Goal: Information Seeking & Learning: Find specific page/section

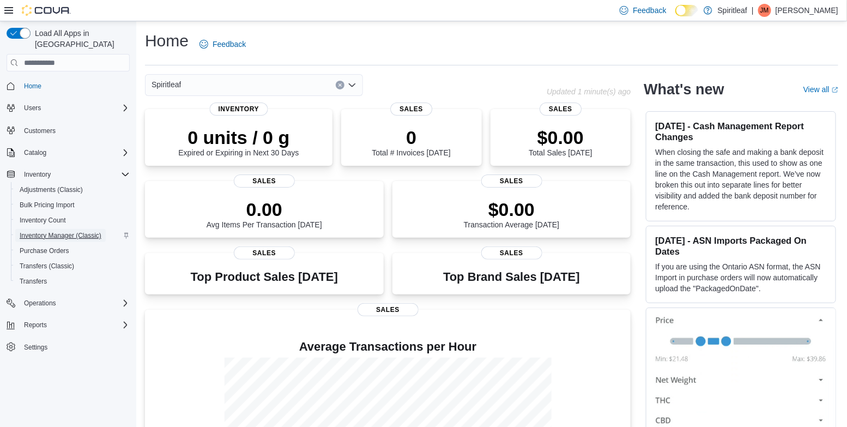
click at [62, 231] on span "Inventory Manager (Classic)" at bounding box center [61, 235] width 82 height 9
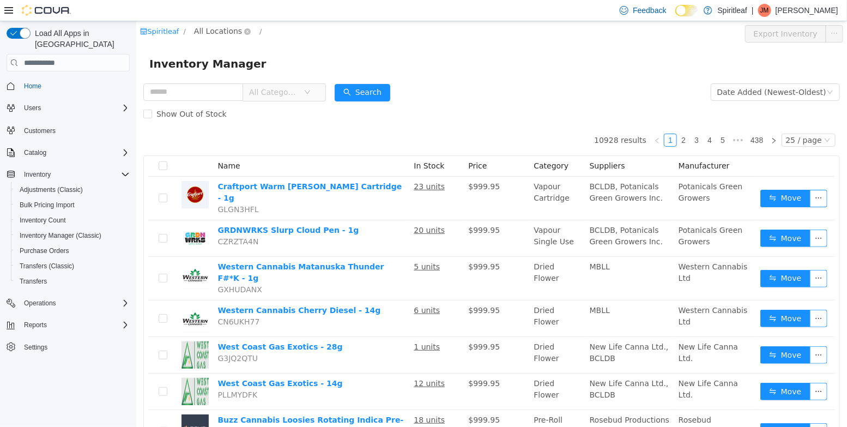
click at [202, 36] on span "All Locations" at bounding box center [217, 31] width 48 height 12
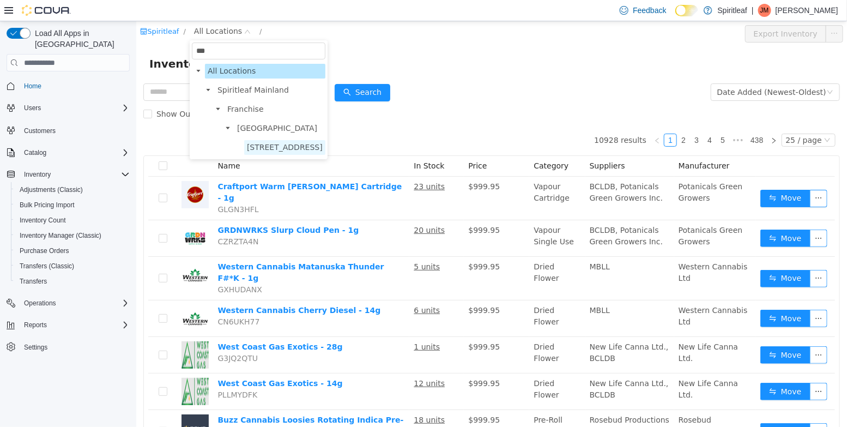
type input "***"
click at [297, 149] on span "501 - Spiritleaf Wellington St W (Ottawa)" at bounding box center [284, 147] width 76 height 9
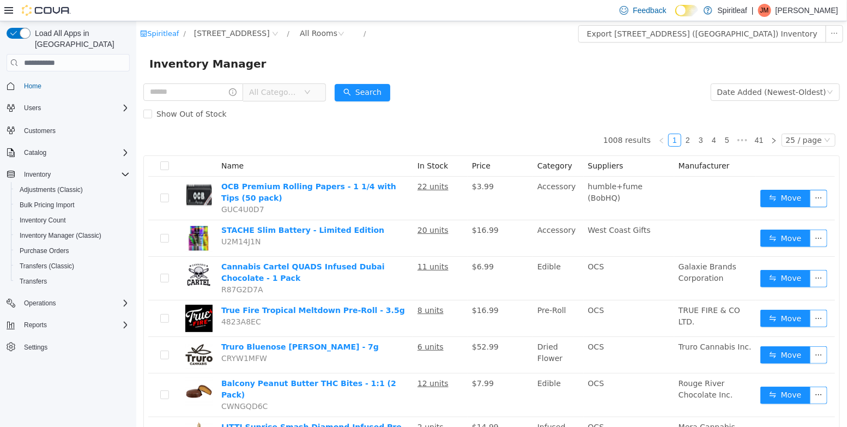
click at [278, 93] on span "All Categories" at bounding box center [273, 92] width 50 height 11
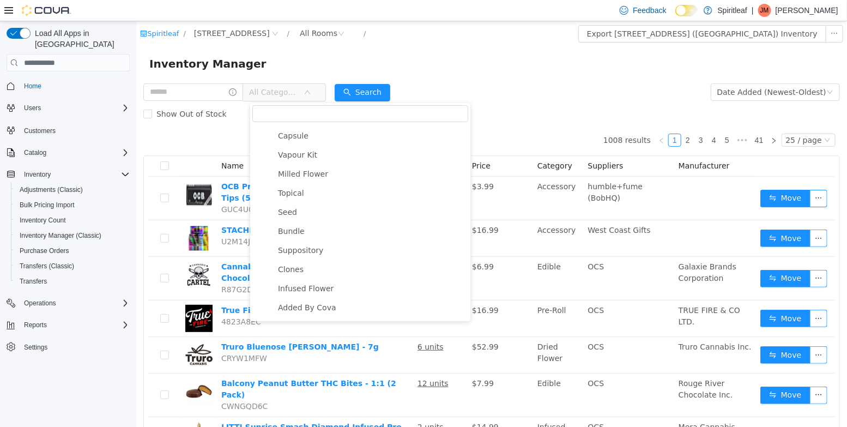
scroll to position [273, 0]
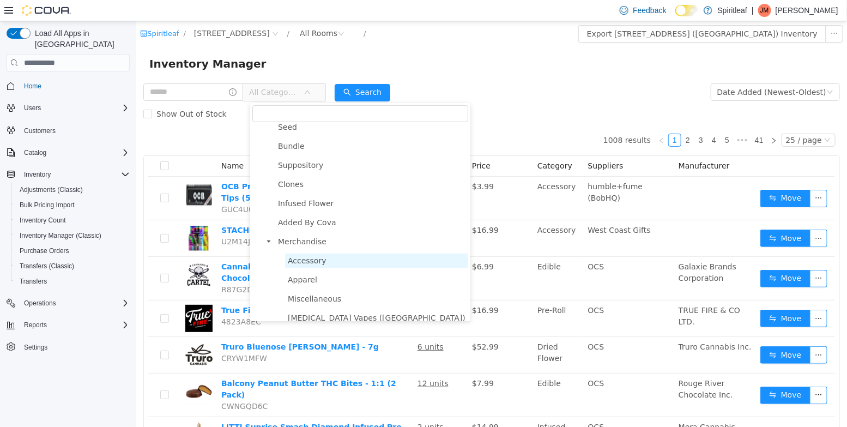
click at [315, 265] on span "Accessory" at bounding box center [306, 260] width 39 height 9
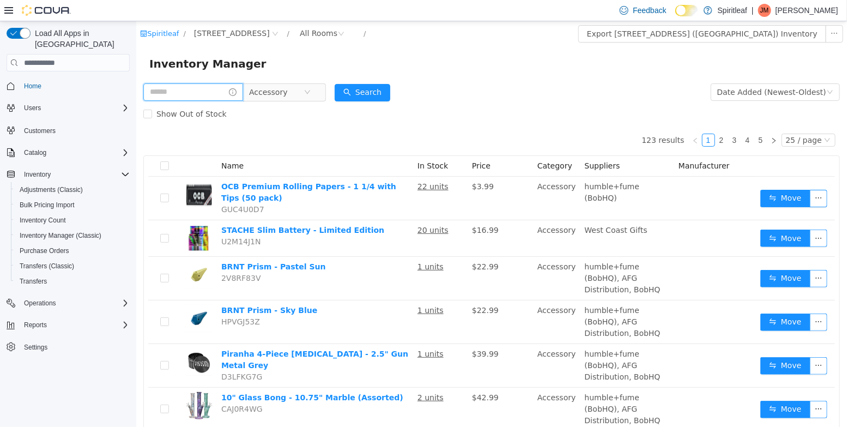
click at [191, 88] on input "text" at bounding box center [193, 91] width 100 height 17
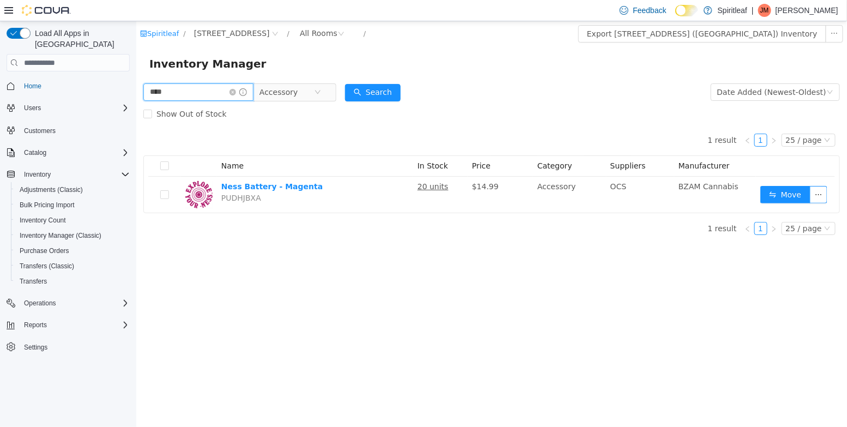
drag, startPoint x: 179, startPoint y: 92, endPoint x: 106, endPoint y: 84, distance: 72.9
click at [136, 84] on html "Spiritleaf / 501 - Spiritleaf Wellington St W (Ottawa) / All Rooms / Export 501…" at bounding box center [491, 223] width 710 height 405
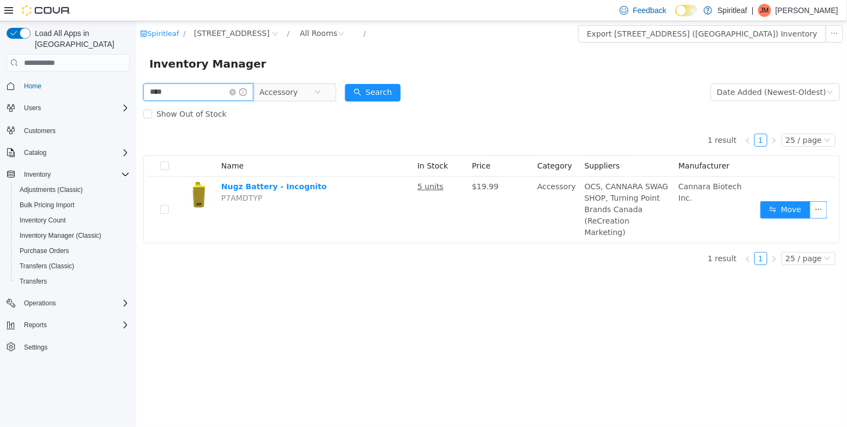
drag, startPoint x: 183, startPoint y: 92, endPoint x: 78, endPoint y: 92, distance: 105.1
click at [136, 92] on html "Spiritleaf / 501 - Spiritleaf Wellington St W (Ottawa) / All Rooms / Export 501…" at bounding box center [491, 223] width 710 height 405
type input "******"
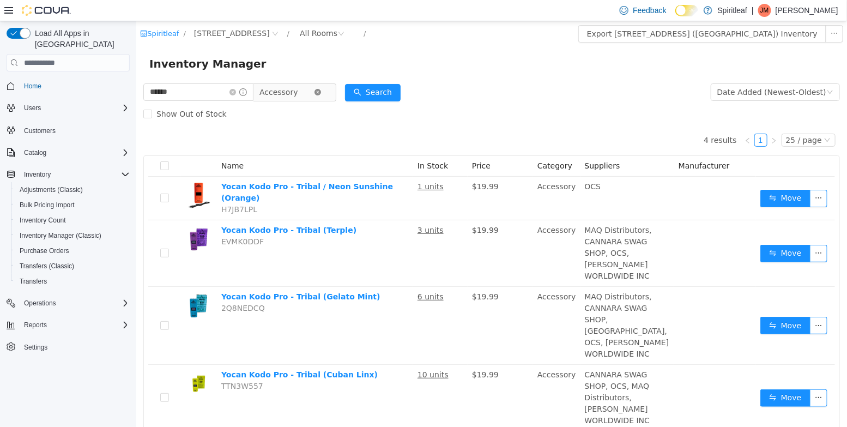
click at [320, 94] on icon "icon: close-circle" at bounding box center [317, 92] width 7 height 7
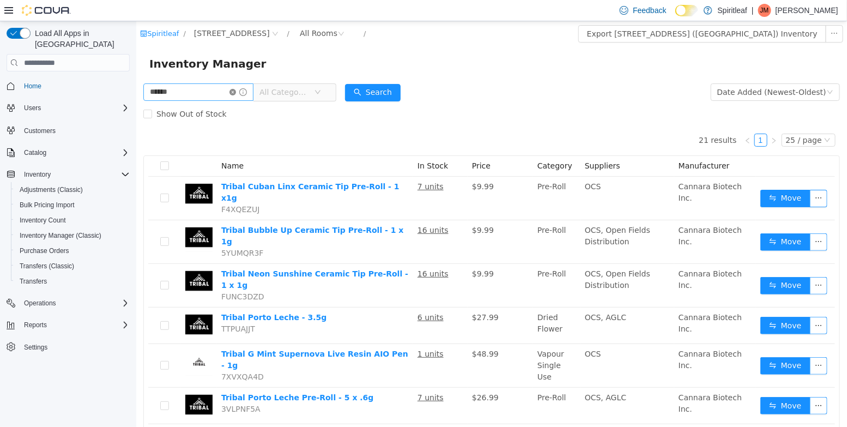
click at [235, 93] on icon "icon: close-circle" at bounding box center [232, 92] width 7 height 7
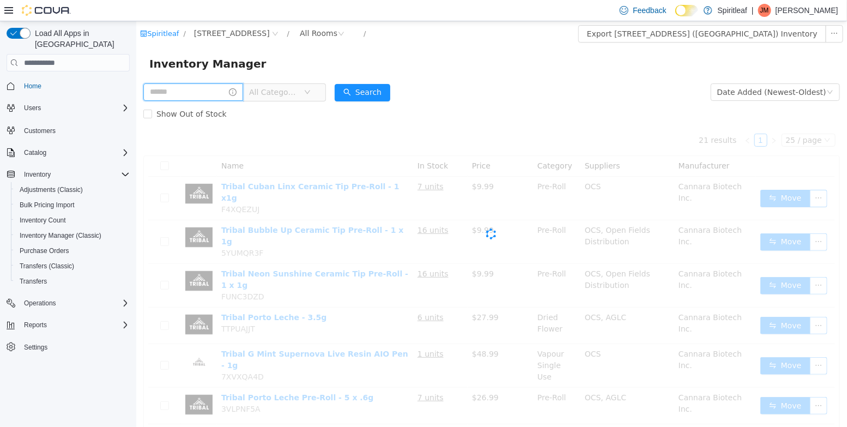
click at [227, 93] on input "text" at bounding box center [193, 91] width 100 height 17
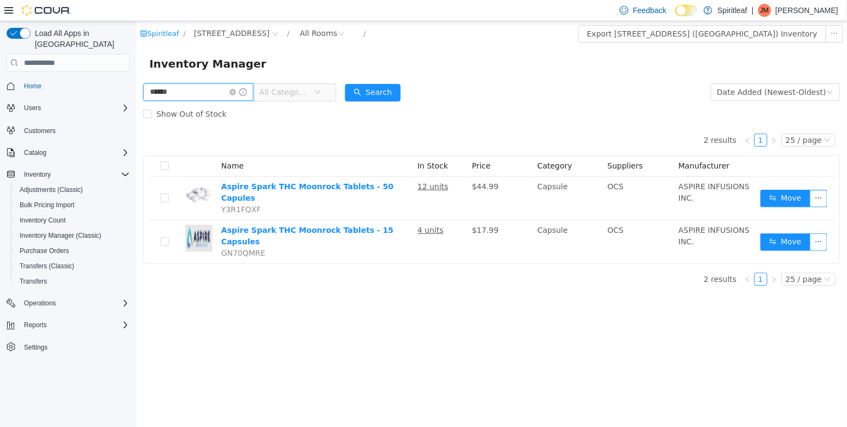
drag, startPoint x: 177, startPoint y: 96, endPoint x: 65, endPoint y: 63, distance: 117.0
click at [136, 63] on html "Spiritleaf / 501 - Spiritleaf Wellington St W (Ottawa) / All Rooms / Export 501…" at bounding box center [491, 223] width 710 height 405
type input "********"
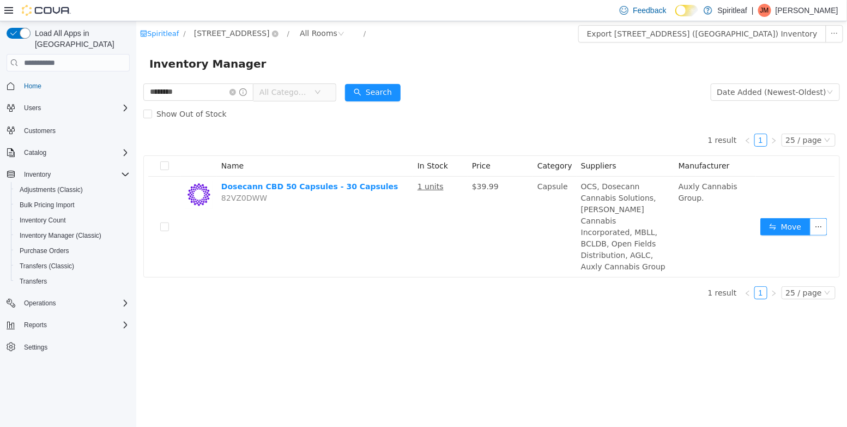
click at [251, 34] on span "501 - Spiritleaf Wellington St W (Ottawa)" at bounding box center [231, 33] width 76 height 12
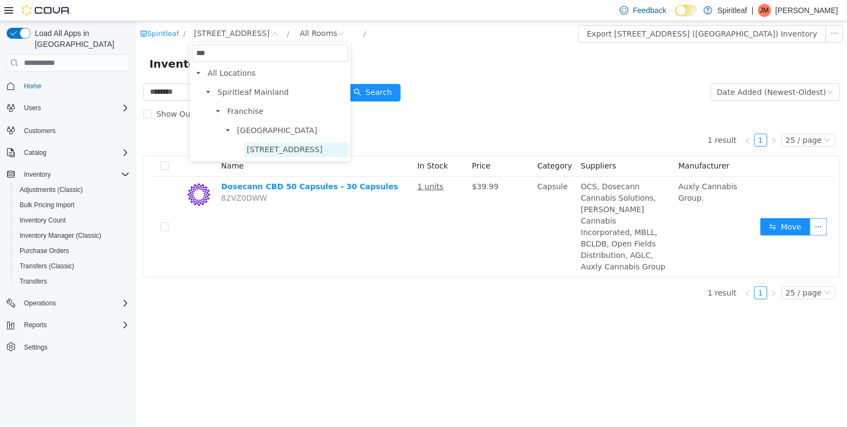
type input "***"
click at [304, 150] on span "505 - Spiritleaf Tenth Line Rd (Orleans)" at bounding box center [284, 149] width 76 height 9
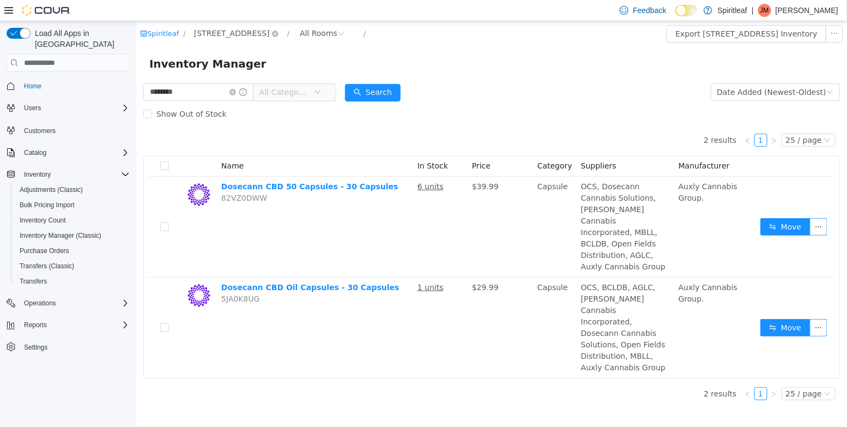
click at [247, 35] on span "505 - Spiritleaf Tenth Line Rd (Orleans)" at bounding box center [231, 33] width 76 height 12
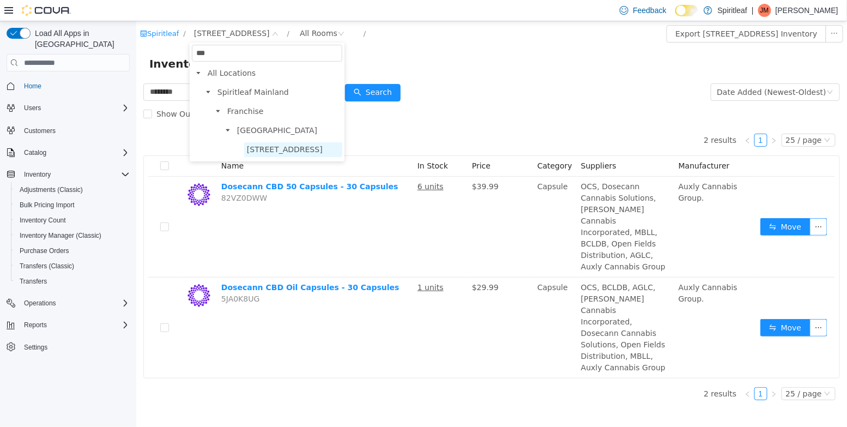
type input "***"
click at [288, 147] on span "501 - Spiritleaf Wellington St W (Ottawa)" at bounding box center [284, 149] width 76 height 9
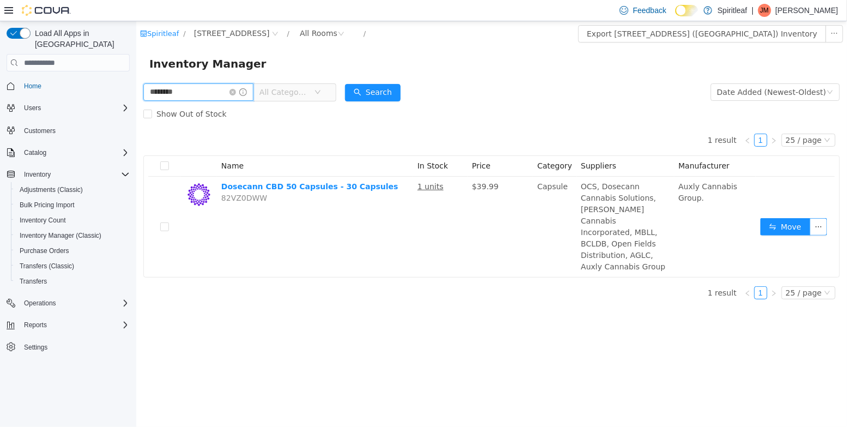
drag, startPoint x: 201, startPoint y: 89, endPoint x: 118, endPoint y: 83, distance: 83.6
click at [136, 83] on html "Spiritleaf / 501 - Spiritleaf Wellington St W (Ottawa) / All Rooms / Export 501…" at bounding box center [491, 223] width 710 height 405
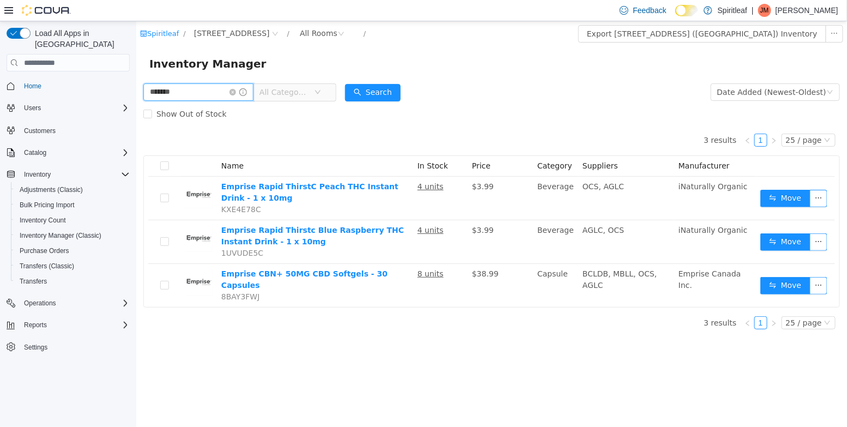
drag, startPoint x: 192, startPoint y: 90, endPoint x: 50, endPoint y: 90, distance: 142.2
click at [136, 90] on html "Spiritleaf / 501 - Spiritleaf Wellington St W (Ottawa) / All Rooms / Export 501…" at bounding box center [491, 223] width 710 height 405
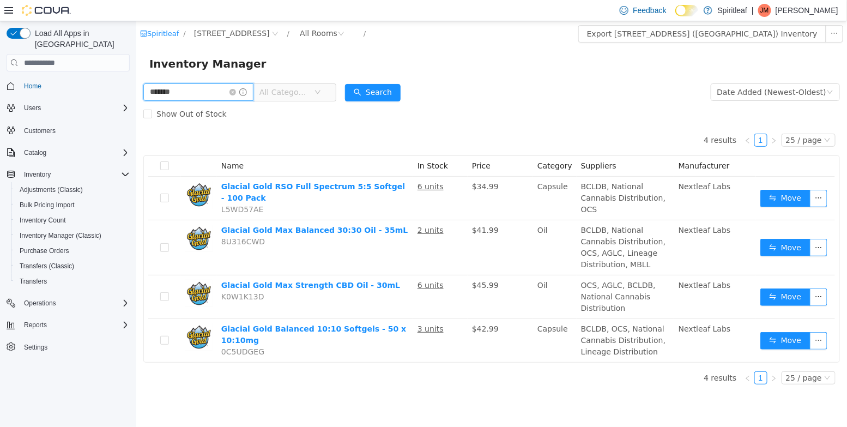
drag, startPoint x: 196, startPoint y: 92, endPoint x: 66, endPoint y: 65, distance: 132.3
click at [136, 65] on html "Spiritleaf / 501 - Spiritleaf Wellington St W (Ottawa) / All Rooms / Export 501…" at bounding box center [491, 223] width 710 height 405
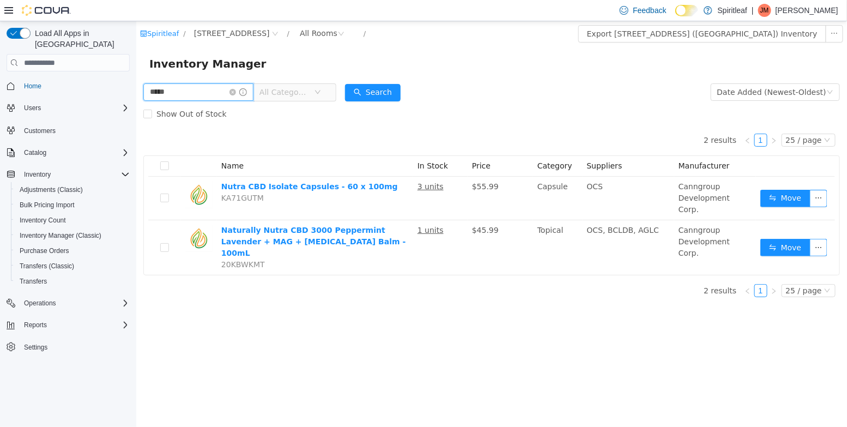
drag, startPoint x: 181, startPoint y: 98, endPoint x: 65, endPoint y: 70, distance: 119.3
click at [136, 70] on html "Spiritleaf / 501 - Spiritleaf Wellington St W (Ottawa) / All Rooms / Export 501…" at bounding box center [491, 223] width 710 height 405
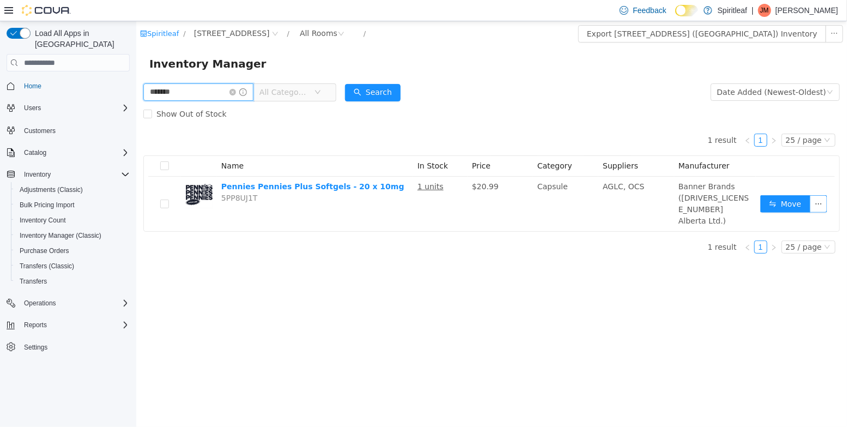
drag, startPoint x: 180, startPoint y: 100, endPoint x: 102, endPoint y: 85, distance: 79.3
click at [136, 85] on html "Spiritleaf / 501 - Spiritleaf Wellington St W (Ottawa) / All Rooms / Export 501…" at bounding box center [491, 223] width 710 height 405
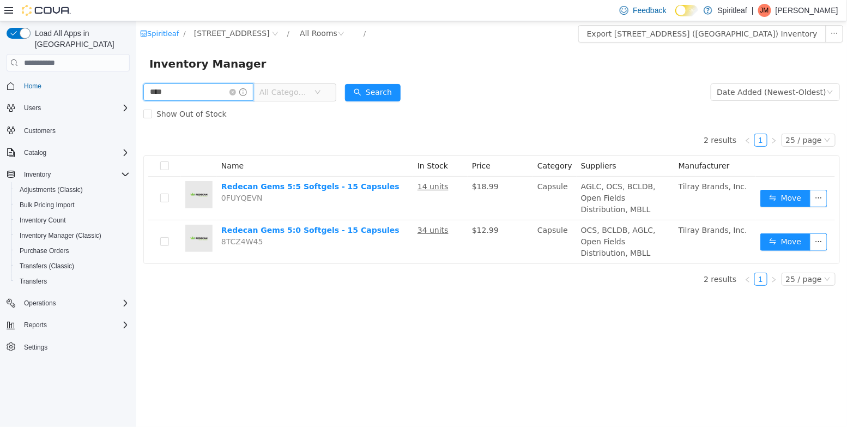
drag, startPoint x: 185, startPoint y: 100, endPoint x: 28, endPoint y: 79, distance: 158.8
click at [136, 79] on html "Spiritleaf / 501 - Spiritleaf Wellington St W (Ottawa) / All Rooms / Export 501…" at bounding box center [491, 223] width 710 height 405
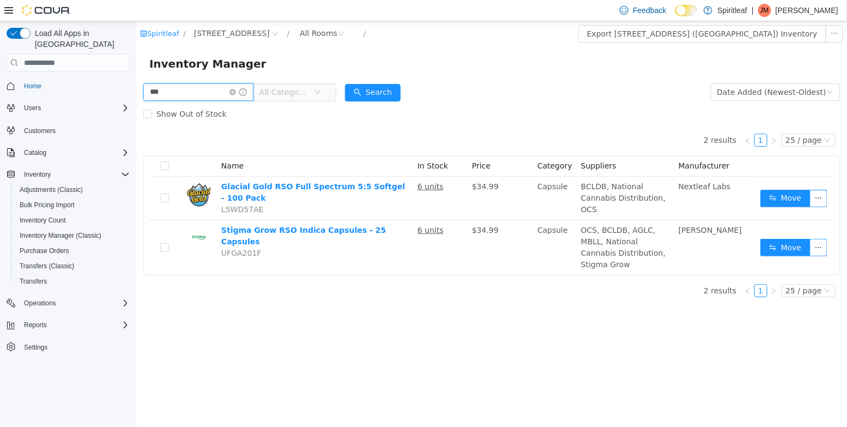
drag, startPoint x: 178, startPoint y: 98, endPoint x: 138, endPoint y: 90, distance: 41.0
click at [138, 90] on div "*** All Categories Date Added (Newest-Oldest) Search Show Out of Stock 2 result…" at bounding box center [491, 193] width 710 height 224
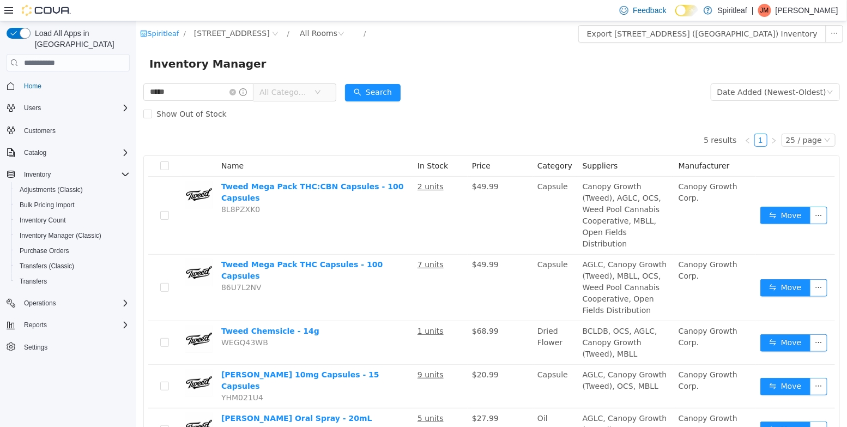
click at [308, 92] on span "All Categories" at bounding box center [284, 92] width 50 height 11
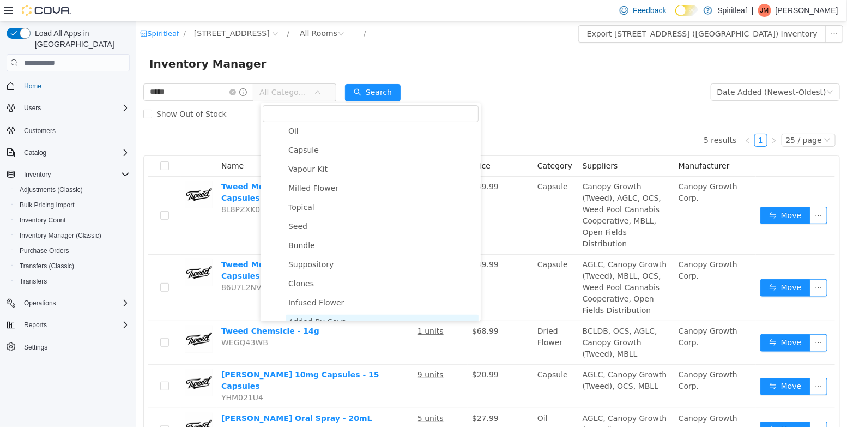
scroll to position [146, 0]
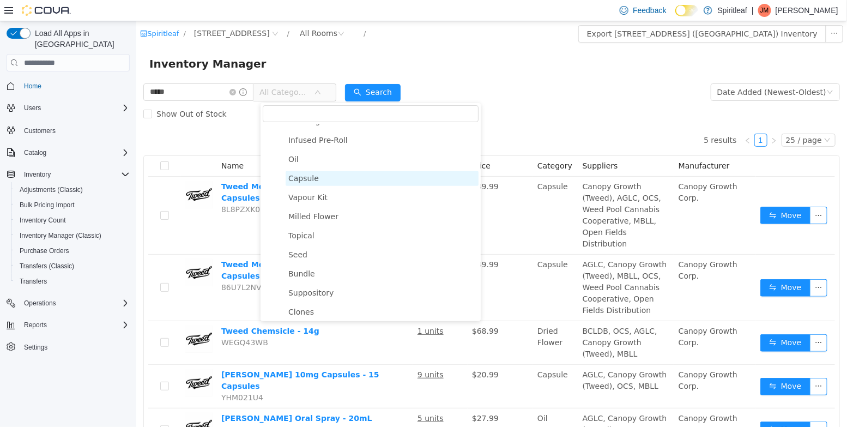
click at [315, 177] on span "Capsule" at bounding box center [303, 178] width 31 height 9
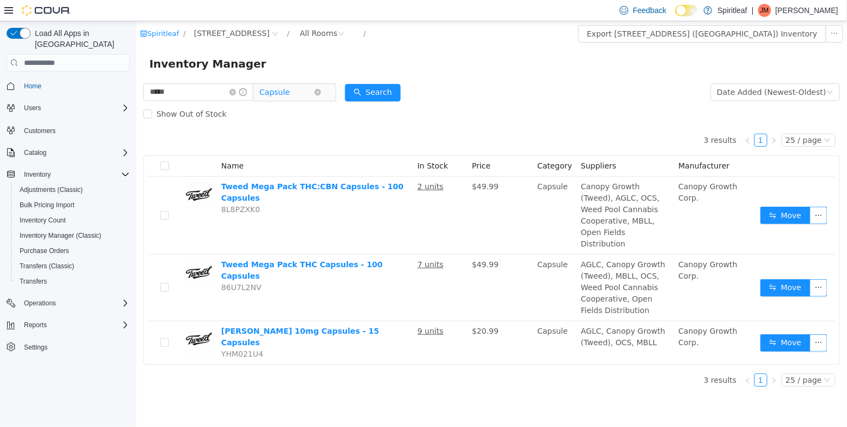
click at [299, 86] on span "Capsule" at bounding box center [286, 92] width 54 height 16
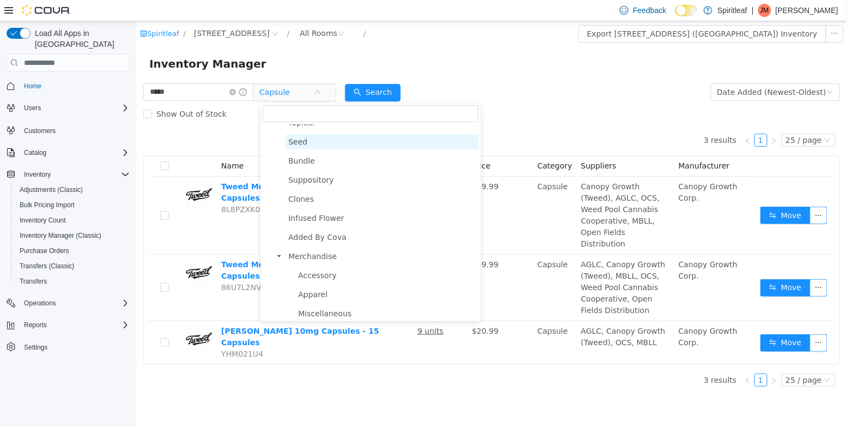
scroll to position [0, 0]
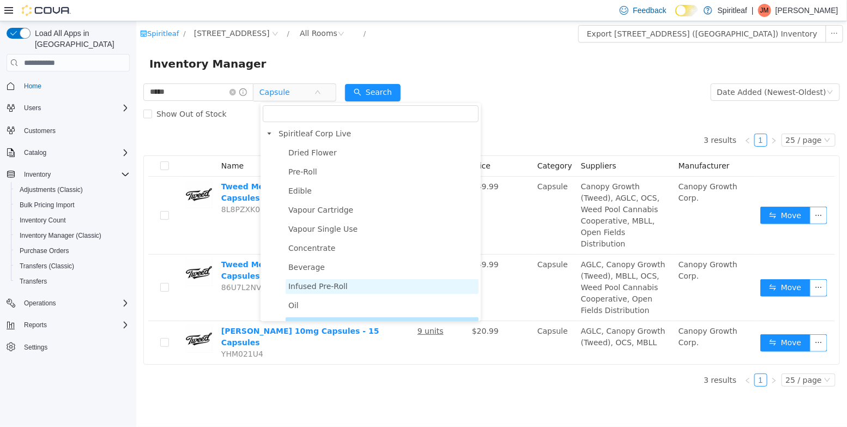
click at [323, 283] on span "Infused Pre-Roll" at bounding box center [317, 286] width 59 height 9
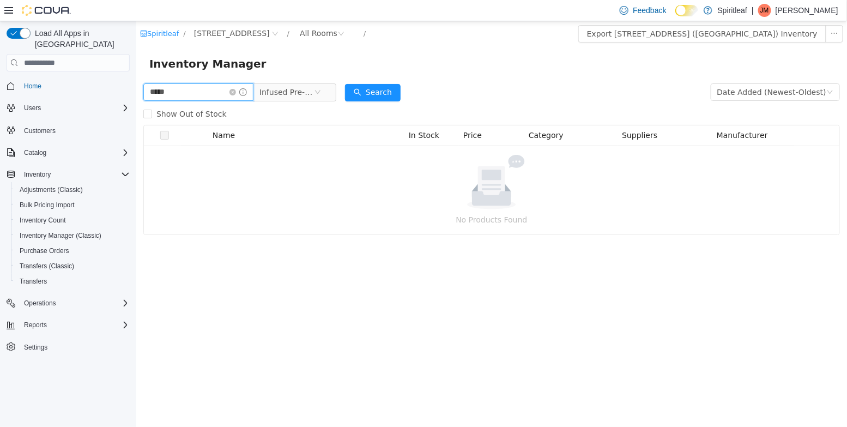
drag, startPoint x: 179, startPoint y: 98, endPoint x: 94, endPoint y: 60, distance: 92.7
click at [136, 60] on html "Spiritleaf / 501 - Spiritleaf Wellington St W (Ottawa) / All Rooms / Export 501…" at bounding box center [491, 223] width 710 height 405
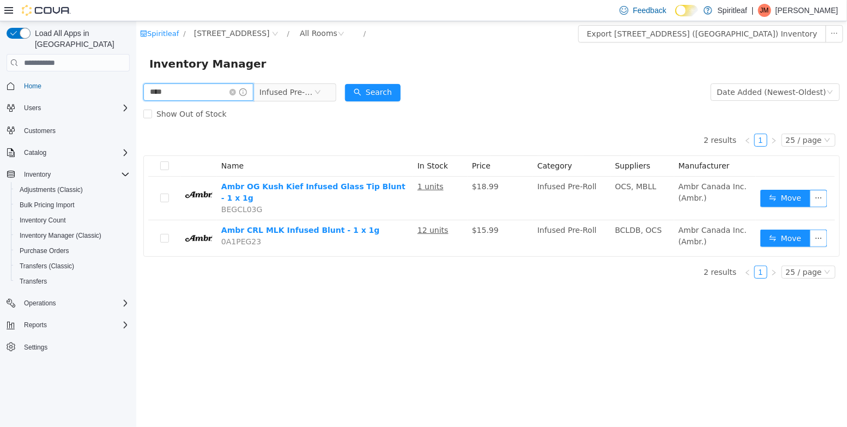
drag, startPoint x: 202, startPoint y: 84, endPoint x: 190, endPoint y: 84, distance: 12.5
click at [191, 84] on input "****" at bounding box center [198, 91] width 110 height 17
drag, startPoint x: 180, startPoint y: 94, endPoint x: 101, endPoint y: 86, distance: 79.4
click at [136, 86] on html "Spiritleaf / 501 - Spiritleaf Wellington St W (Ottawa) / All Rooms / Export 501…" at bounding box center [491, 223] width 710 height 405
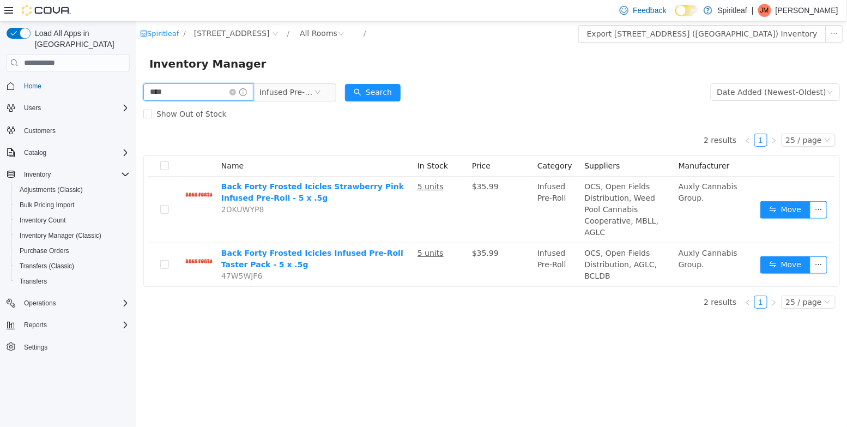
drag, startPoint x: 146, startPoint y: 88, endPoint x: 106, endPoint y: 87, distance: 39.8
click at [136, 87] on html "Spiritleaf / 501 - Spiritleaf Wellington St W (Ottawa) / All Rooms / Export 501…" at bounding box center [491, 223] width 710 height 405
drag, startPoint x: 150, startPoint y: 92, endPoint x: 82, endPoint y: 74, distance: 69.8
click at [136, 74] on html "Spiritleaf / 501 - Spiritleaf Wellington St W (Ottawa) / All Rooms / Export 501…" at bounding box center [491, 223] width 710 height 405
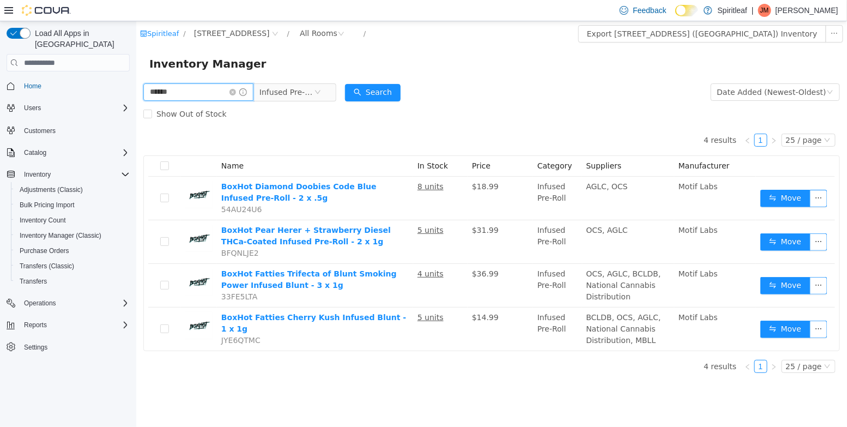
drag, startPoint x: 183, startPoint y: 96, endPoint x: 87, endPoint y: 90, distance: 95.5
click at [136, 90] on html "Spiritleaf / 501 - Spiritleaf Wellington St W (Ottawa) / All Rooms / Export 501…" at bounding box center [491, 223] width 710 height 405
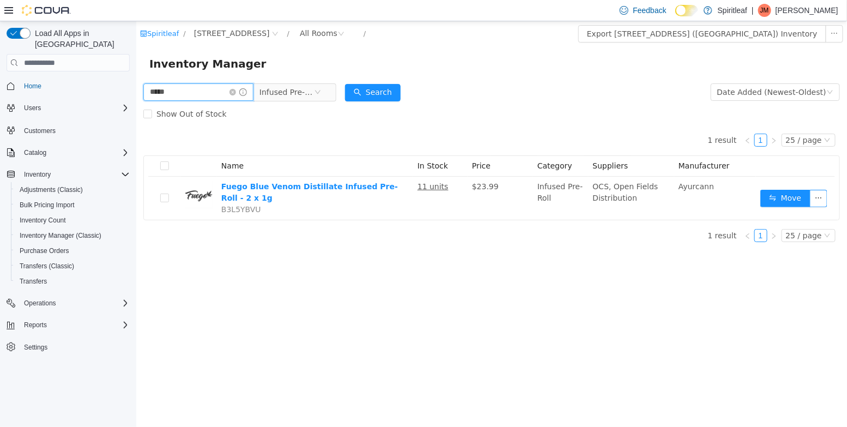
drag, startPoint x: 150, startPoint y: 87, endPoint x: 67, endPoint y: 77, distance: 83.9
click at [136, 77] on html "Spiritleaf / 501 - Spiritleaf Wellington St W (Ottawa) / All Rooms / Export 501…" at bounding box center [491, 223] width 710 height 405
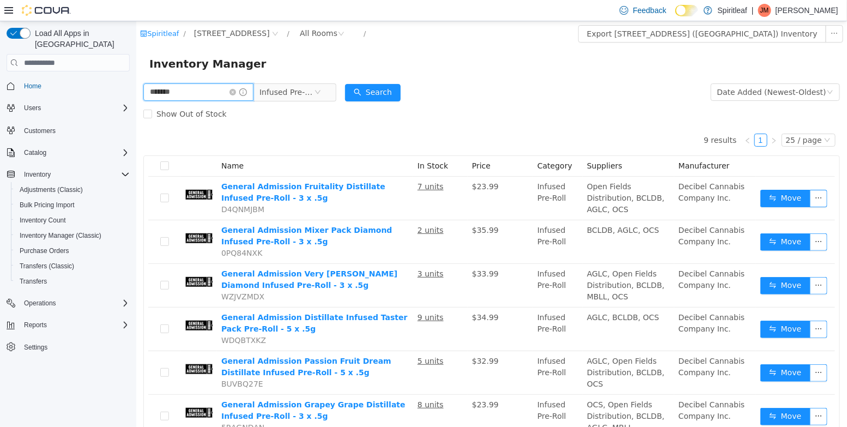
drag, startPoint x: 197, startPoint y: 90, endPoint x: 45, endPoint y: 69, distance: 153.5
click at [136, 69] on html "Spiritleaf / 501 - Spiritleaf Wellington St W (Ottawa) / All Rooms / Export 501…" at bounding box center [491, 223] width 710 height 405
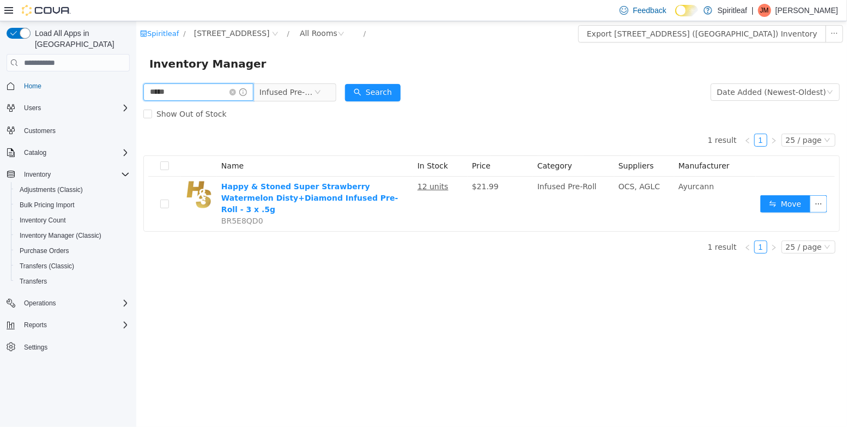
drag, startPoint x: 175, startPoint y: 100, endPoint x: 105, endPoint y: 70, distance: 75.7
click at [136, 70] on html "Spiritleaf / 501 - Spiritleaf Wellington St W (Ottawa) / All Rooms / Export 501…" at bounding box center [491, 223] width 710 height 405
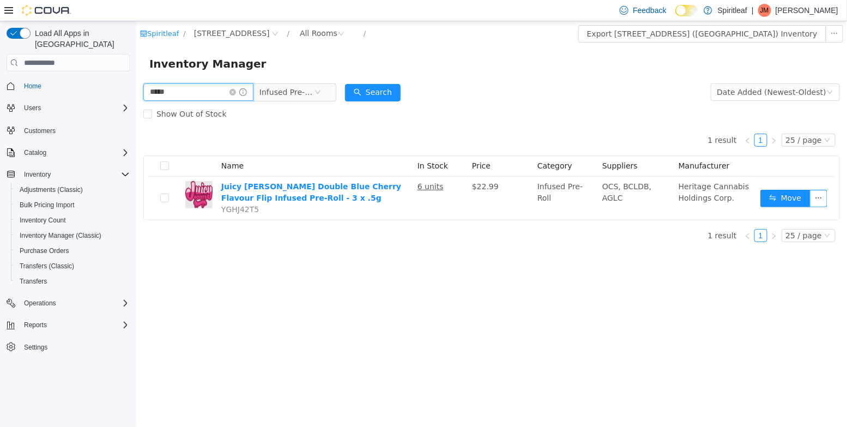
drag, startPoint x: 168, startPoint y: 94, endPoint x: 95, endPoint y: 80, distance: 74.5
click at [136, 80] on html "Spiritleaf / 501 - Spiritleaf Wellington St W (Ottawa) / All Rooms / Export 501…" at bounding box center [491, 223] width 710 height 405
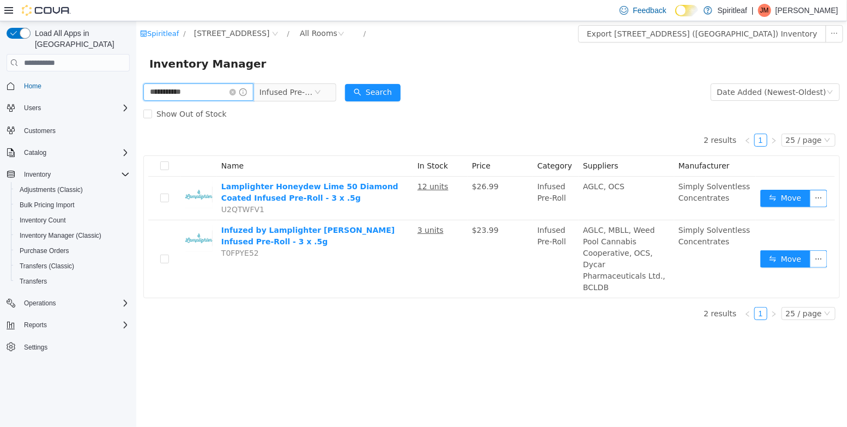
drag, startPoint x: 209, startPoint y: 88, endPoint x: 74, endPoint y: 74, distance: 135.8
click at [136, 74] on html "**********" at bounding box center [491, 223] width 710 height 405
drag, startPoint x: 198, startPoint y: 95, endPoint x: 33, endPoint y: 65, distance: 167.8
click at [136, 65] on html "**********" at bounding box center [491, 223] width 710 height 405
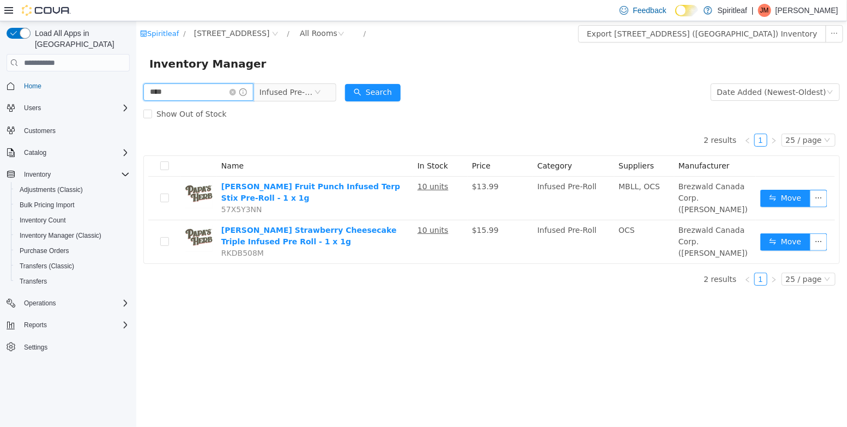
drag, startPoint x: 181, startPoint y: 96, endPoint x: 110, endPoint y: 88, distance: 71.8
click at [136, 88] on html "Spiritleaf / 501 - Spiritleaf Wellington St W (Ottawa) / All Rooms / Export 501…" at bounding box center [491, 223] width 710 height 405
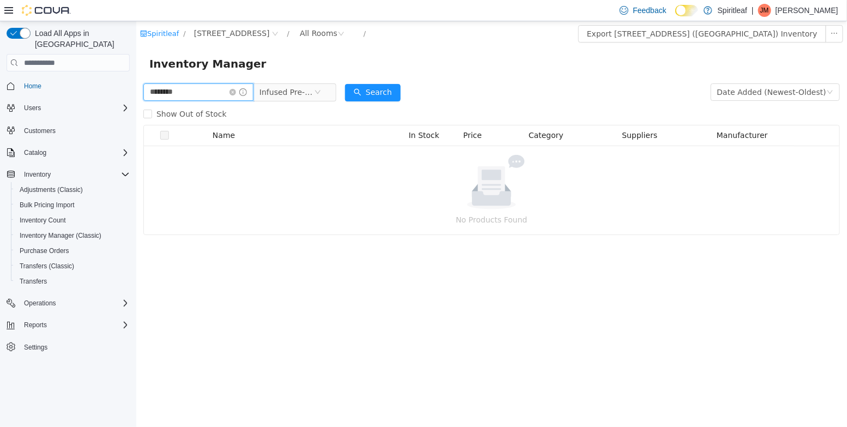
drag, startPoint x: 193, startPoint y: 92, endPoint x: 88, endPoint y: 76, distance: 105.8
click at [136, 76] on html "Spiritleaf / 501 - Spiritleaf Wellington St W (Ottawa) / All Rooms / Export 501…" at bounding box center [491, 223] width 710 height 405
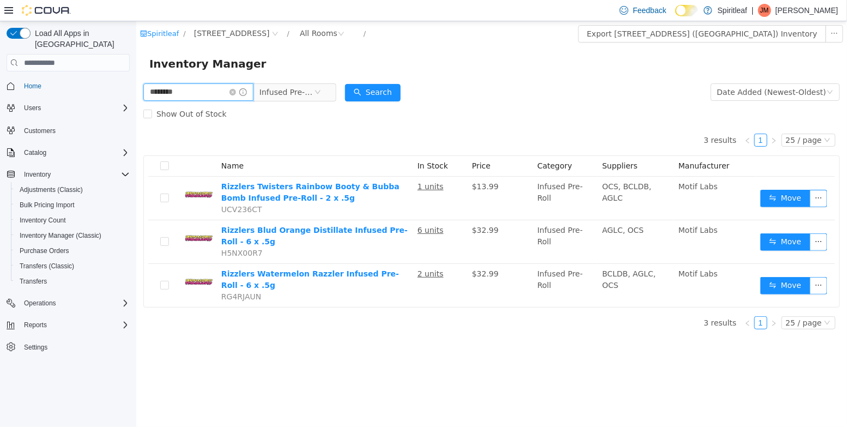
drag, startPoint x: 177, startPoint y: 92, endPoint x: 78, endPoint y: 80, distance: 98.9
click at [136, 80] on html "Spiritleaf / 501 - Spiritleaf Wellington St W (Ottawa) / All Rooms / Export 501…" at bounding box center [491, 223] width 710 height 405
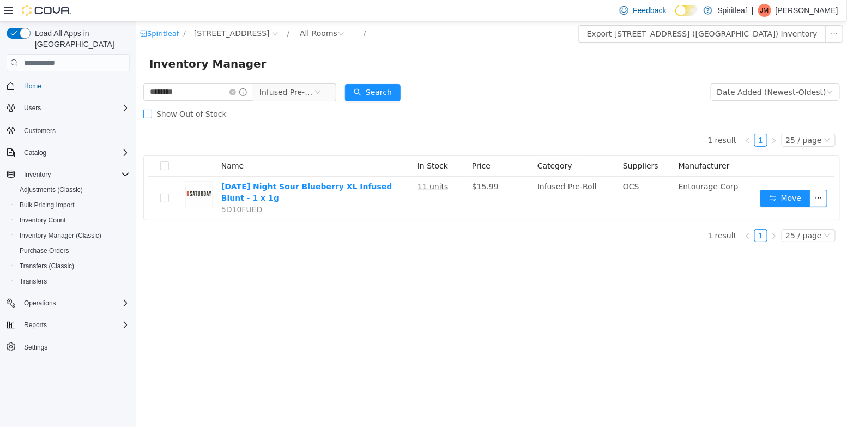
click at [191, 104] on label "Show Out of Stock" at bounding box center [187, 114] width 88 height 22
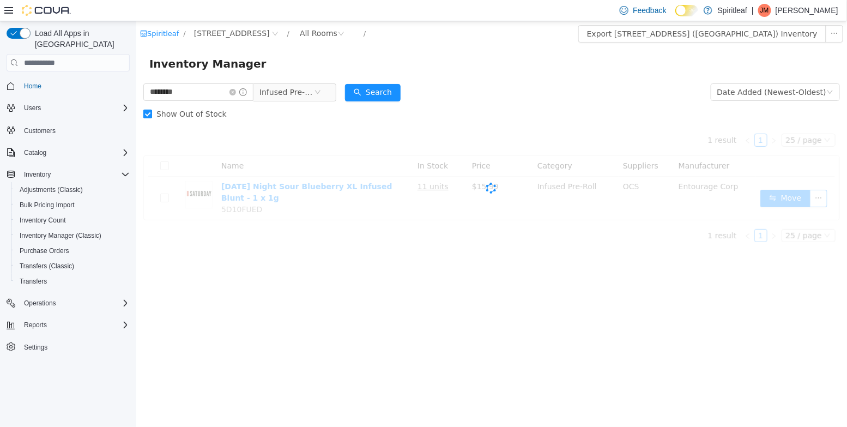
click at [188, 113] on span "Show Out of Stock" at bounding box center [190, 114] width 79 height 9
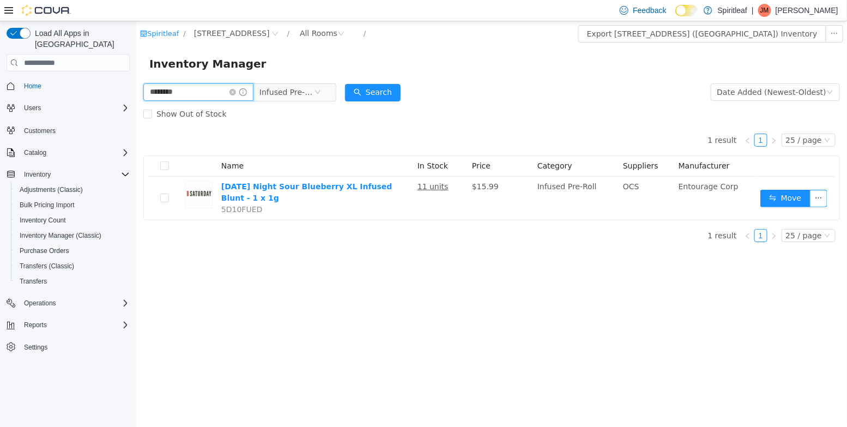
drag, startPoint x: 191, startPoint y: 93, endPoint x: 107, endPoint y: 79, distance: 85.6
click at [136, 79] on html "Spiritleaf / 501 - Spiritleaf Wellington St W (Ottawa) / All Rooms / Export 501…" at bounding box center [491, 223] width 710 height 405
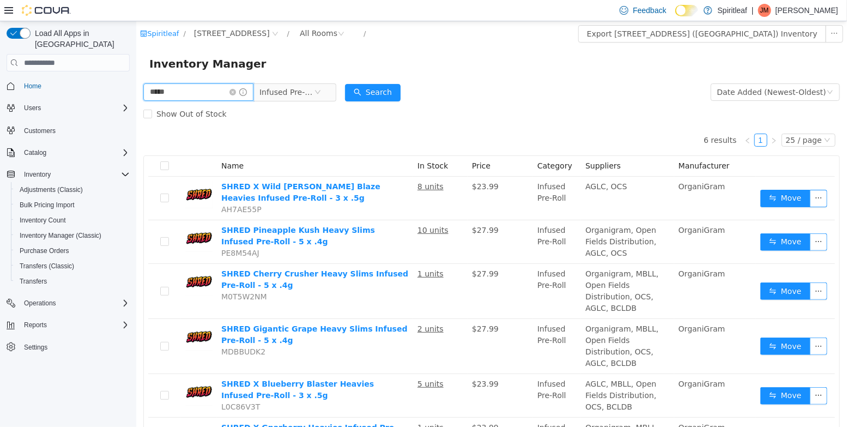
drag, startPoint x: 168, startPoint y: 89, endPoint x: 96, endPoint y: 89, distance: 71.9
click at [136, 89] on html "Spiritleaf / 501 - Spiritleaf Wellington St W (Ottawa) / All Rooms / Export 501…" at bounding box center [491, 223] width 710 height 405
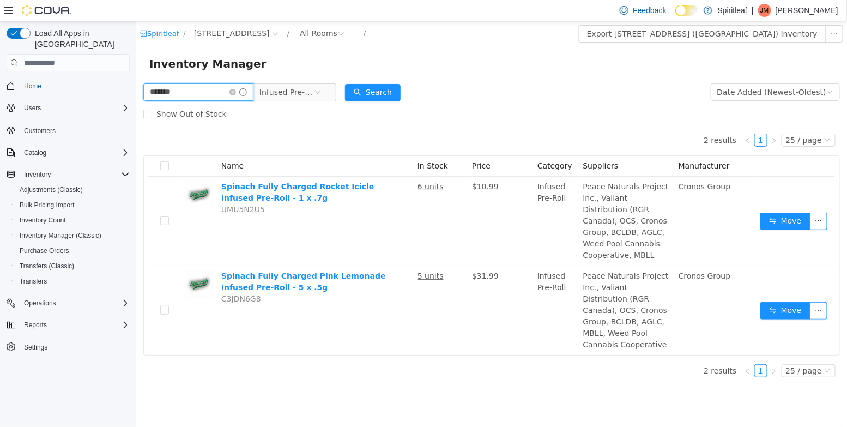
drag, startPoint x: 188, startPoint y: 90, endPoint x: 33, endPoint y: 64, distance: 156.9
click at [136, 64] on html "Spiritleaf / 501 - Spiritleaf Wellington St W (Ottawa) / All Rooms / Export 501…" at bounding box center [491, 223] width 710 height 405
type input "*****"
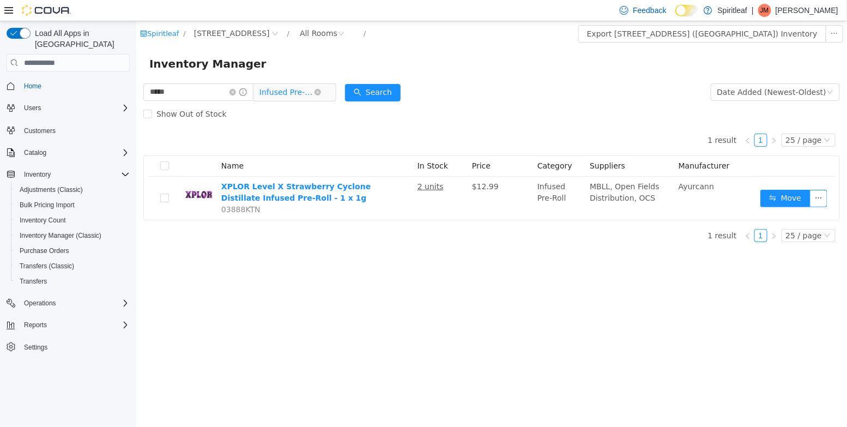
click at [281, 96] on span "Infused Pre-Roll" at bounding box center [286, 92] width 54 height 16
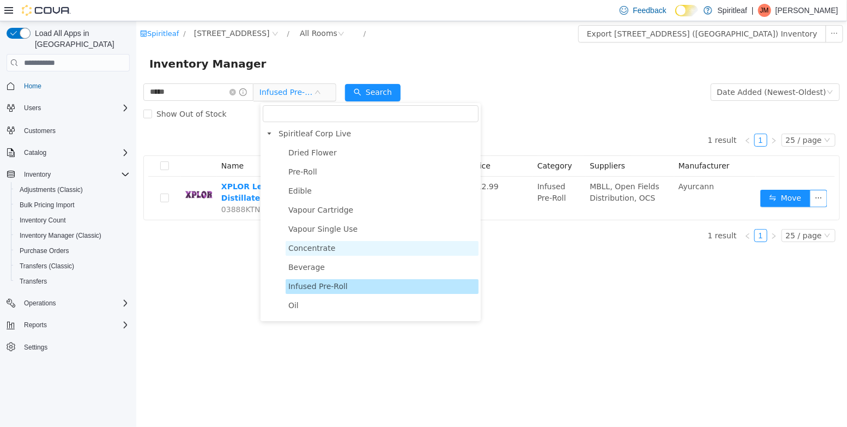
click at [315, 245] on span "Concentrate" at bounding box center [311, 248] width 47 height 9
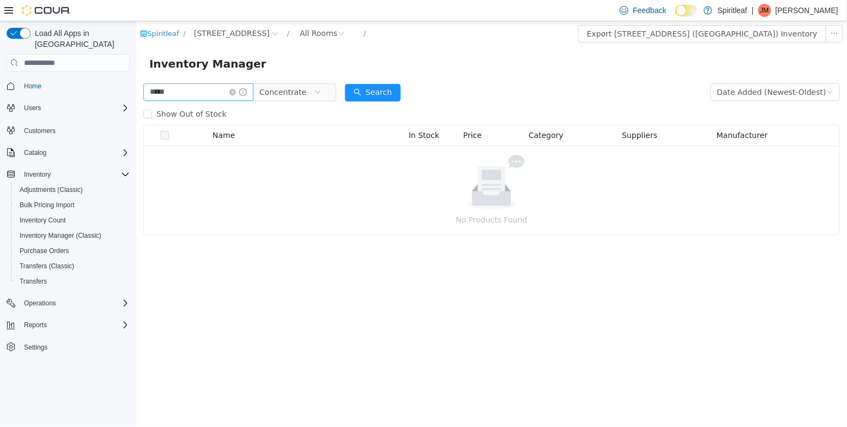
click at [235, 94] on icon "icon: close-circle" at bounding box center [232, 92] width 7 height 7
click at [217, 92] on input "text" at bounding box center [193, 91] width 100 height 17
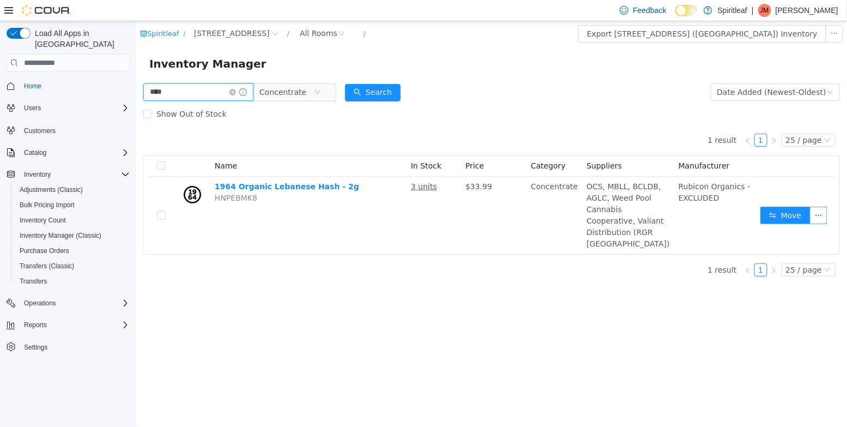
drag, startPoint x: 188, startPoint y: 87, endPoint x: 121, endPoint y: 87, distance: 67.0
click at [136, 87] on html "Spiritleaf / 501 - Spiritleaf Wellington St W (Ottawa) / All Rooms / Export 501…" at bounding box center [491, 223] width 710 height 405
drag, startPoint x: 191, startPoint y: 93, endPoint x: 106, endPoint y: 93, distance: 85.0
click at [136, 93] on html "Spiritleaf / 501 - Spiritleaf Wellington St W (Ottawa) / All Rooms / Export 501…" at bounding box center [491, 223] width 710 height 405
type input "****"
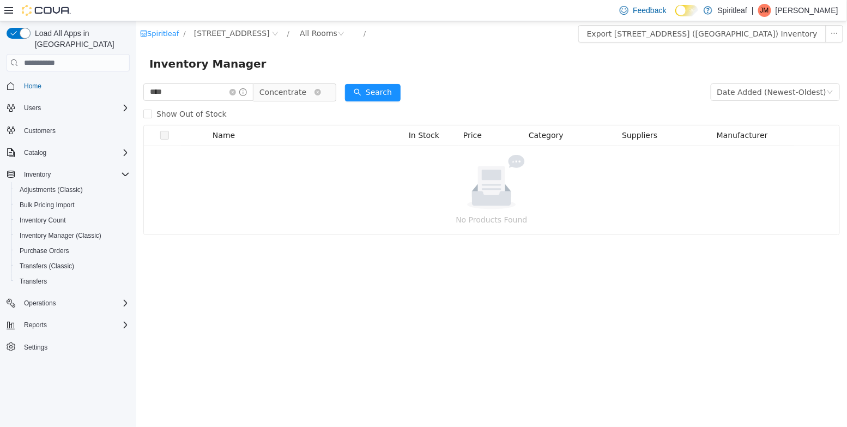
click at [287, 87] on span "Concentrate" at bounding box center [282, 92] width 47 height 16
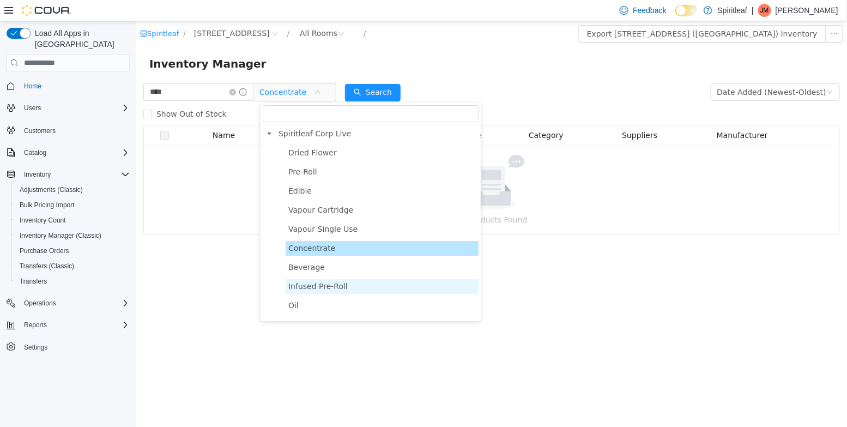
click at [329, 289] on span "Infused Pre-Roll" at bounding box center [317, 286] width 59 height 9
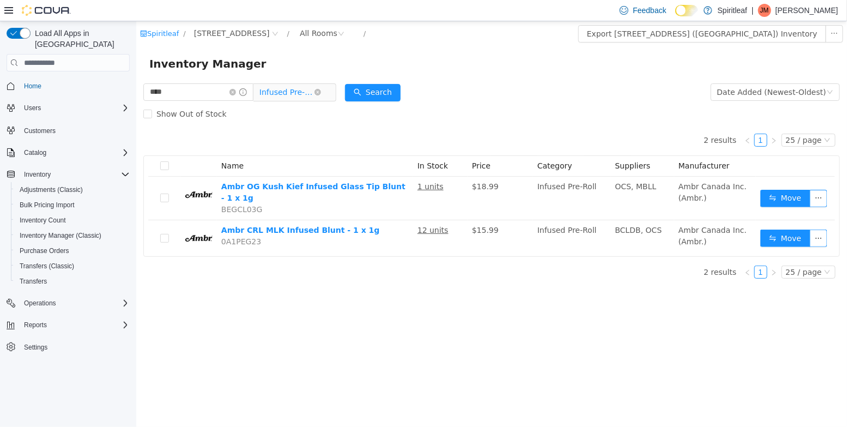
click at [275, 93] on span "Infused Pre-Roll" at bounding box center [286, 92] width 54 height 16
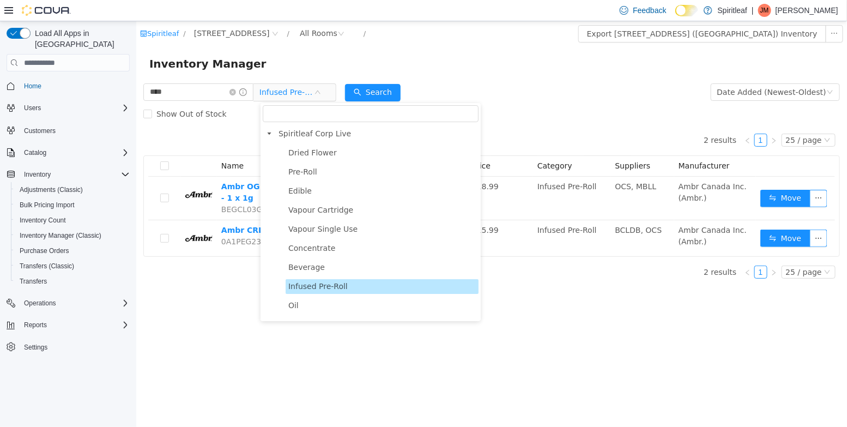
click at [298, 253] on span "Concentrate" at bounding box center [381, 248] width 193 height 15
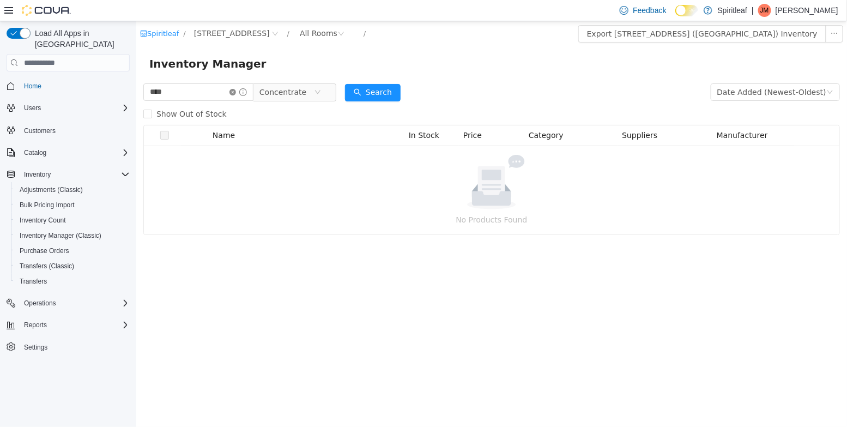
click at [235, 90] on icon "icon: close-circle" at bounding box center [232, 92] width 7 height 7
click at [193, 86] on input "text" at bounding box center [198, 91] width 110 height 17
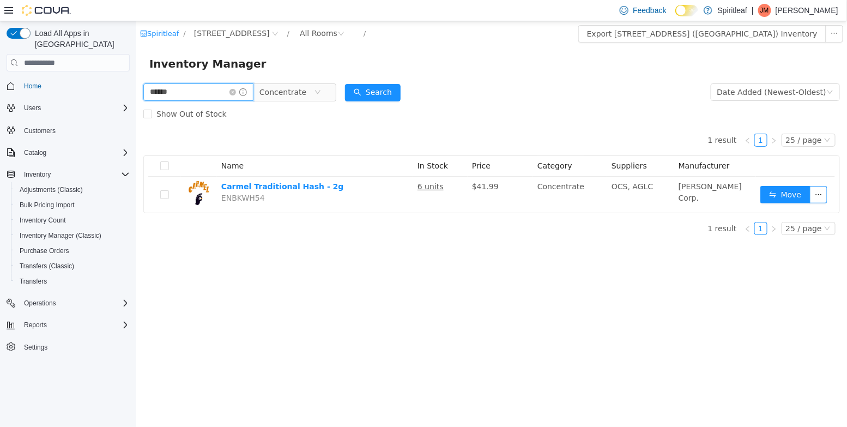
drag, startPoint x: 181, startPoint y: 92, endPoint x: 110, endPoint y: 92, distance: 71.4
click at [136, 92] on html "Spiritleaf / 501 - Spiritleaf Wellington St W (Ottawa) / All Rooms / Export 501…" at bounding box center [491, 223] width 710 height 405
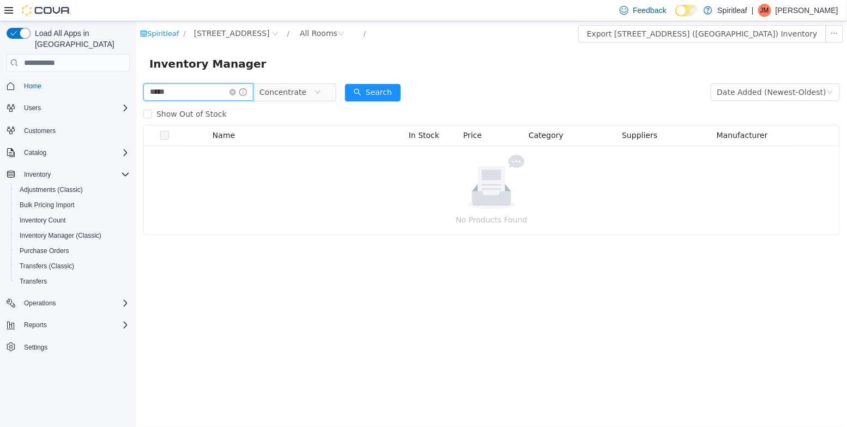
drag, startPoint x: 161, startPoint y: 89, endPoint x: 113, endPoint y: 75, distance: 50.1
click at [136, 75] on html "Spiritleaf / 501 - Spiritleaf Wellington St W (Ottawa) / All Rooms / Export 501…" at bounding box center [491, 223] width 710 height 405
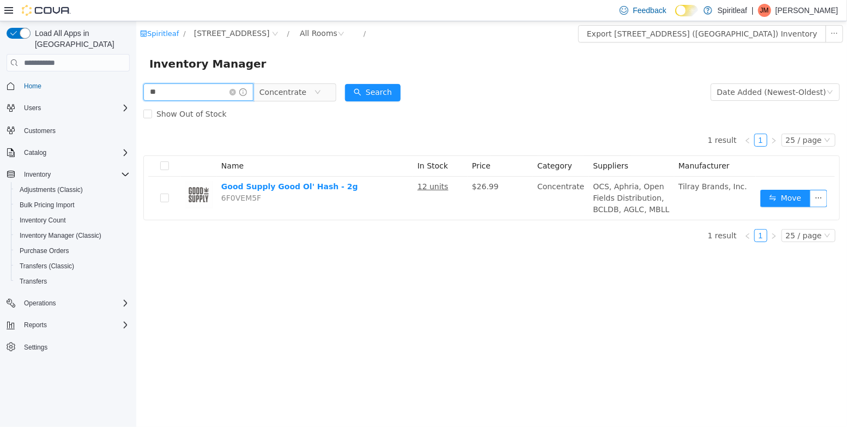
drag, startPoint x: 177, startPoint y: 94, endPoint x: 89, endPoint y: 93, distance: 88.3
click at [136, 93] on html "Spiritleaf / 501 - Spiritleaf Wellington St W (Ottawa) / All Rooms / Export 501…" at bounding box center [491, 223] width 710 height 405
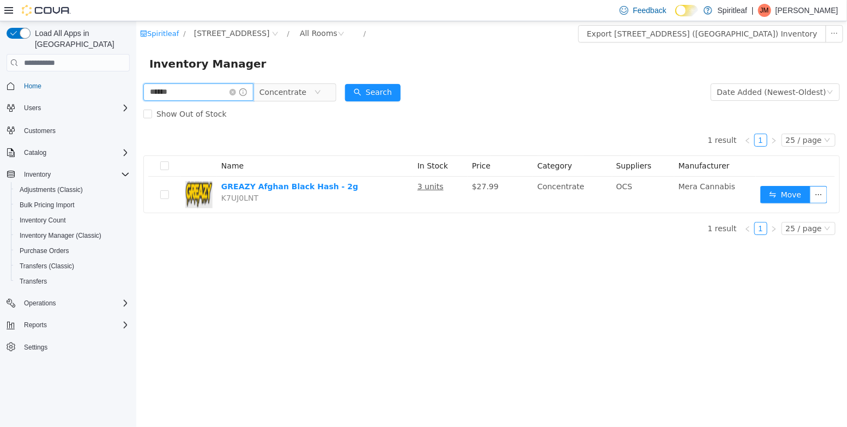
drag, startPoint x: 180, startPoint y: 93, endPoint x: 61, endPoint y: 77, distance: 120.4
click at [136, 77] on html "Spiritleaf / 501 - Spiritleaf Wellington St W (Ottawa) / All Rooms / Export 501…" at bounding box center [491, 223] width 710 height 405
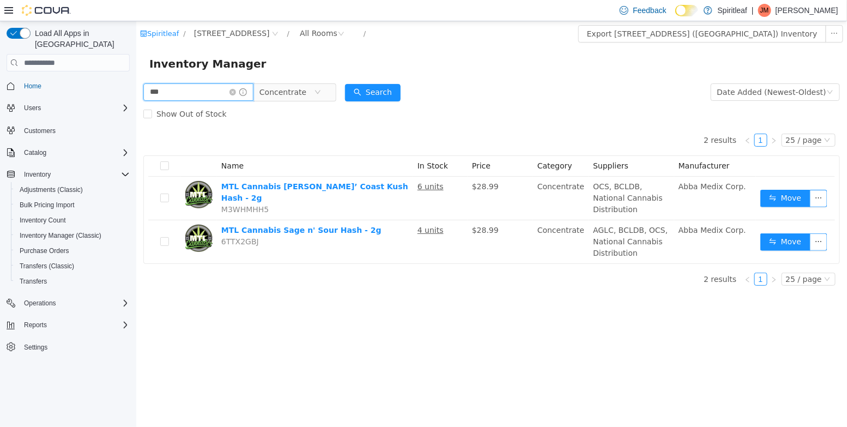
drag, startPoint x: 166, startPoint y: 93, endPoint x: 104, endPoint y: 90, distance: 61.7
click at [136, 90] on html "Spiritleaf / 501 - Spiritleaf Wellington St W (Ottawa) / All Rooms / Export 501…" at bounding box center [491, 223] width 710 height 405
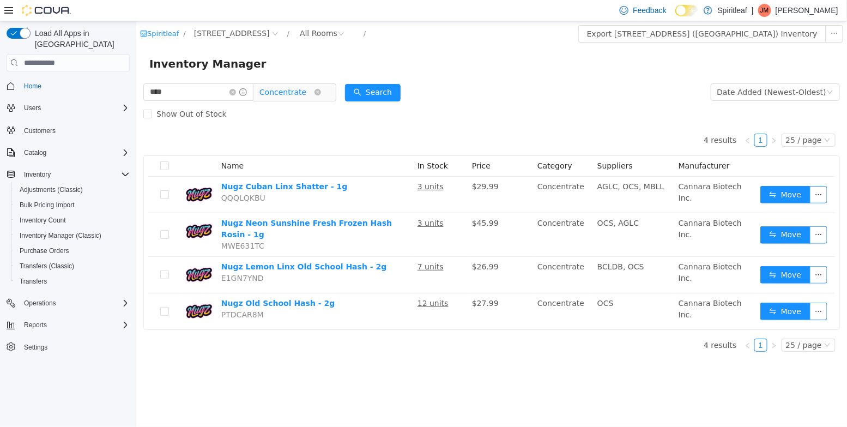
click at [295, 90] on span "Concentrate" at bounding box center [282, 92] width 47 height 16
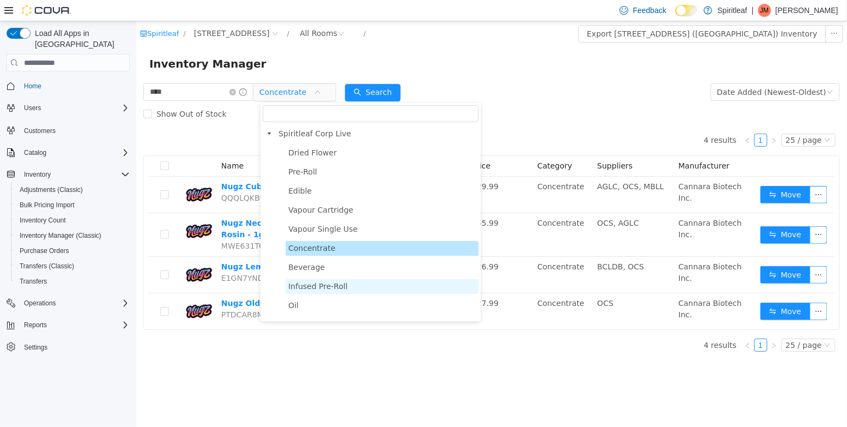
click at [308, 286] on span "Infused Pre-Roll" at bounding box center [317, 286] width 59 height 9
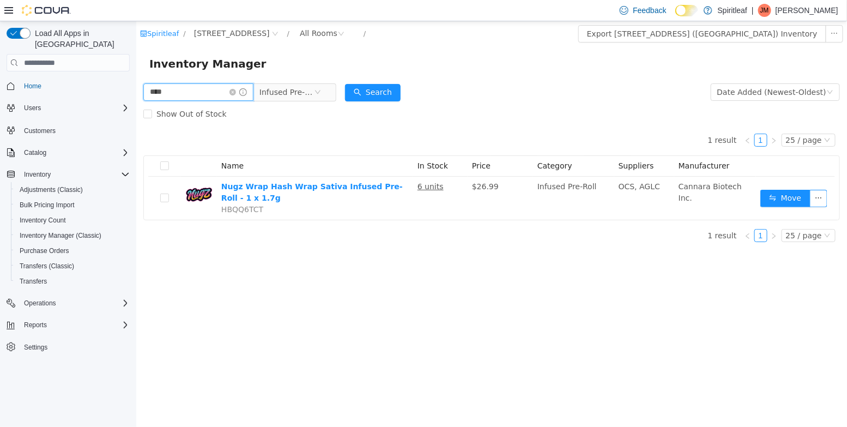
drag, startPoint x: 146, startPoint y: 88, endPoint x: 104, endPoint y: 75, distance: 43.9
click at [136, 75] on html "Spiritleaf / 501 - Spiritleaf Wellington St W (Ottawa) / All Rooms / Export 501…" at bounding box center [491, 223] width 710 height 405
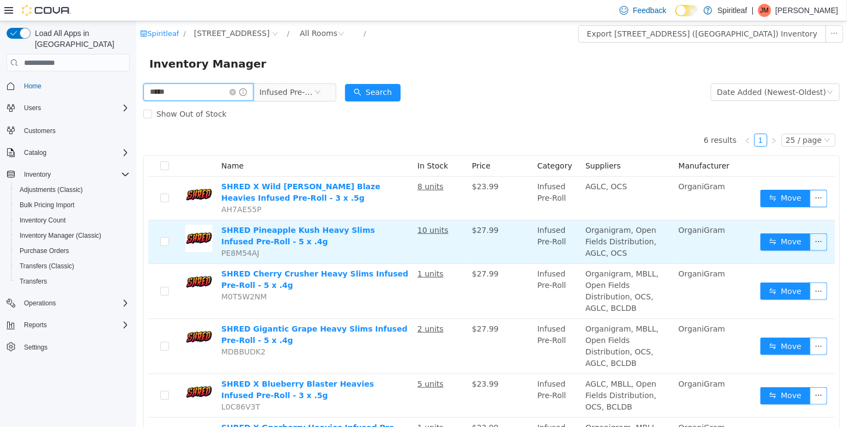
scroll to position [53, 0]
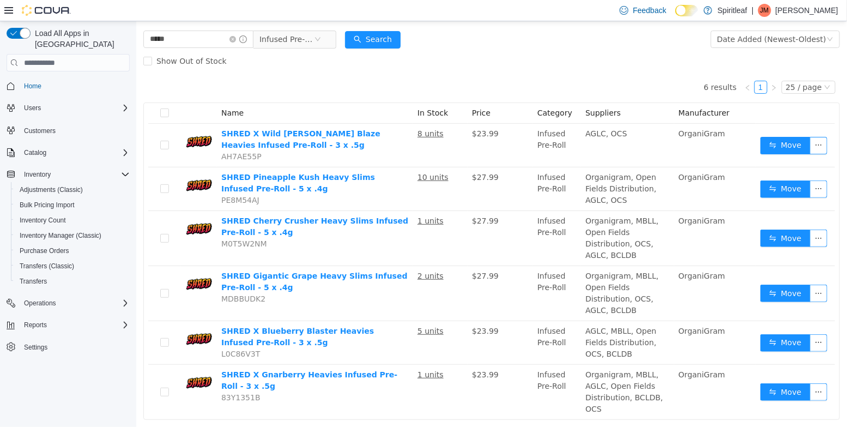
click at [294, 25] on div "Inventory Manager" at bounding box center [491, 10] width 710 height 35
click at [291, 33] on span "Infused Pre-Roll" at bounding box center [286, 39] width 54 height 16
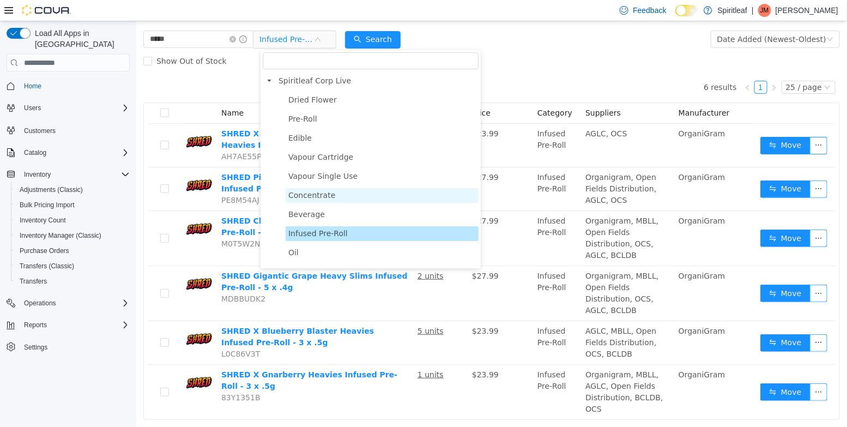
click at [308, 196] on span "Concentrate" at bounding box center [311, 195] width 47 height 9
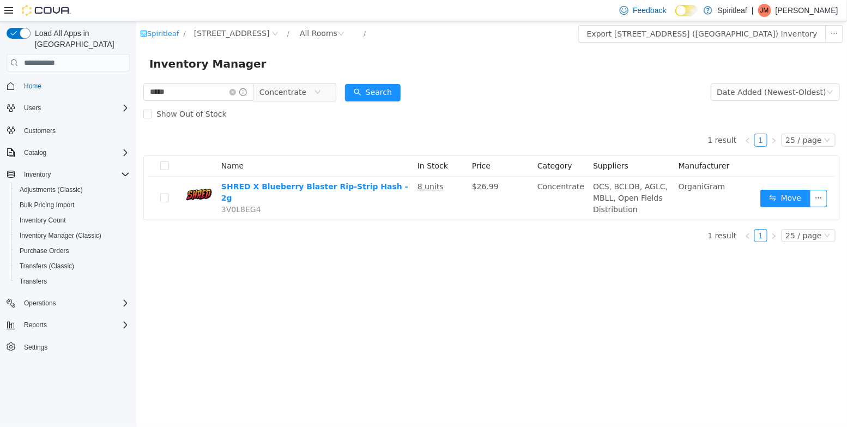
scroll to position [0, 0]
drag, startPoint x: 192, startPoint y: 93, endPoint x: 98, endPoint y: 82, distance: 94.9
click at [136, 82] on html "Spiritleaf / 501 - Spiritleaf Wellington St W (Ottawa) / All Rooms / Export 501…" at bounding box center [491, 223] width 710 height 405
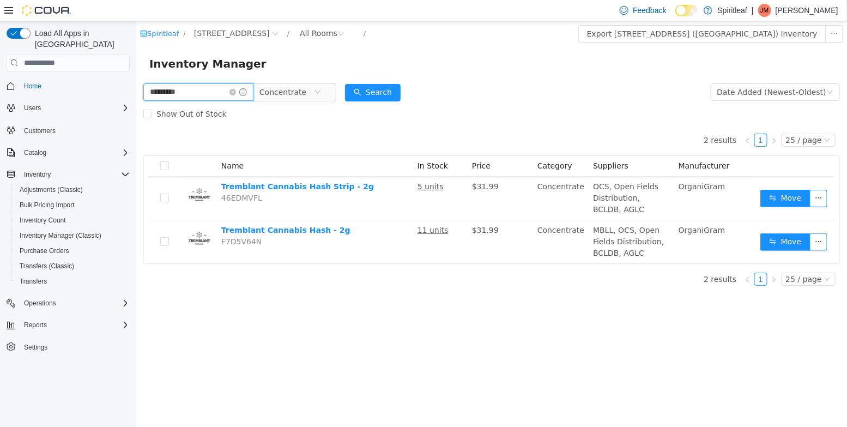
drag, startPoint x: 128, startPoint y: 82, endPoint x: 88, endPoint y: 79, distance: 40.4
click at [136, 79] on html "Spiritleaf / 501 - Spiritleaf Wellington St W (Ottawa) / All Rooms / Export 501…" at bounding box center [491, 223] width 710 height 405
type input "******"
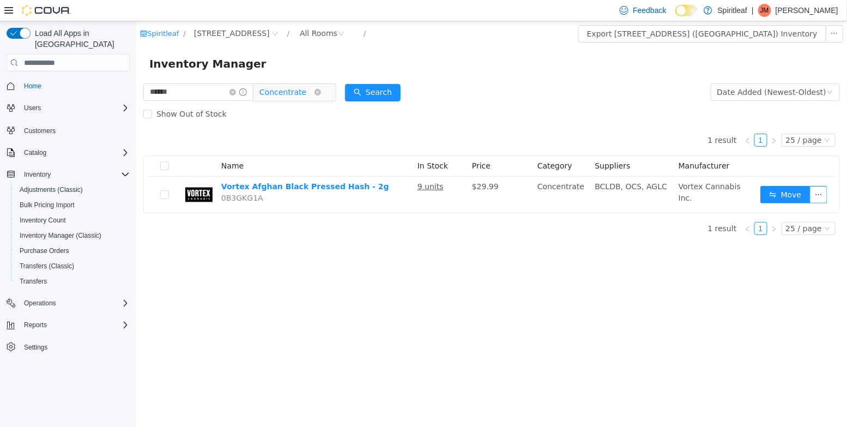
click at [265, 99] on span "Concentrate" at bounding box center [282, 92] width 47 height 16
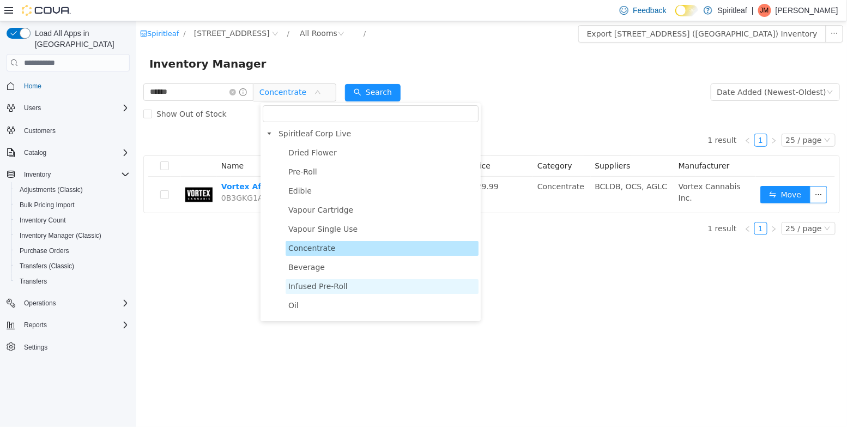
click at [311, 290] on span "Infused Pre-Roll" at bounding box center [317, 286] width 59 height 9
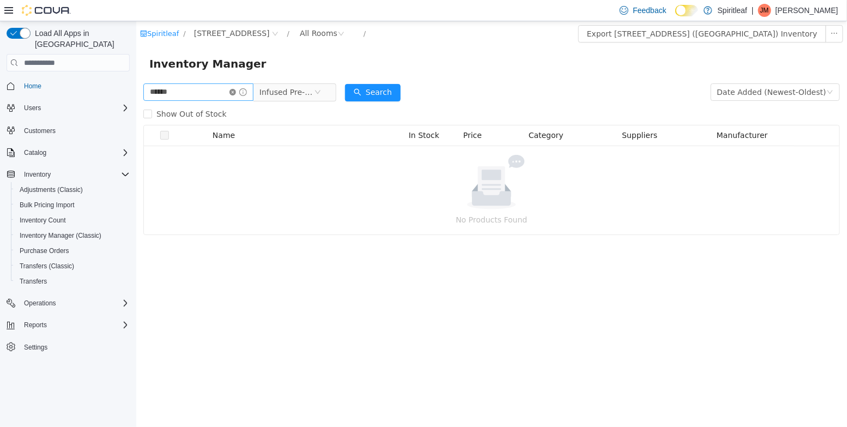
click at [235, 94] on icon "icon: close-circle" at bounding box center [232, 92] width 7 height 7
click at [220, 93] on input "text" at bounding box center [198, 91] width 110 height 17
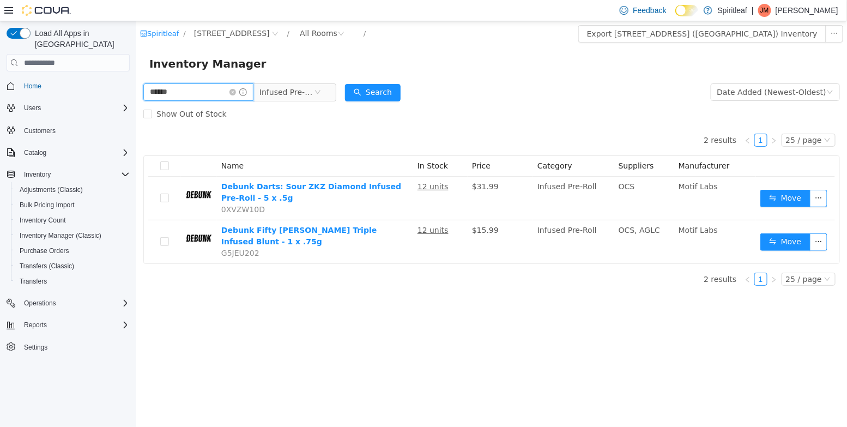
drag, startPoint x: 179, startPoint y: 93, endPoint x: 90, endPoint y: 78, distance: 89.6
click at [136, 78] on html "Spiritleaf / 501 - Spiritleaf Wellington St W (Ottawa) / All Rooms / Export 501…" at bounding box center [491, 223] width 710 height 405
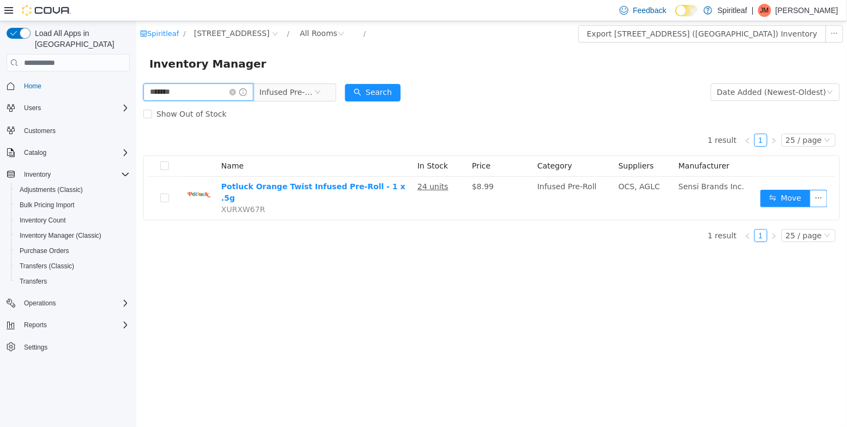
drag, startPoint x: 194, startPoint y: 93, endPoint x: 93, endPoint y: 78, distance: 102.3
click at [136, 78] on html "Spiritleaf / 501 - Spiritleaf Wellington St W (Ottawa) / All Rooms / Export 501…" at bounding box center [491, 223] width 710 height 405
drag, startPoint x: 193, startPoint y: 89, endPoint x: 88, endPoint y: 85, distance: 105.8
click at [136, 85] on html "Spiritleaf / 501 - Spiritleaf Wellington St W (Ottawa) / All Rooms / Export 501…" at bounding box center [491, 223] width 710 height 405
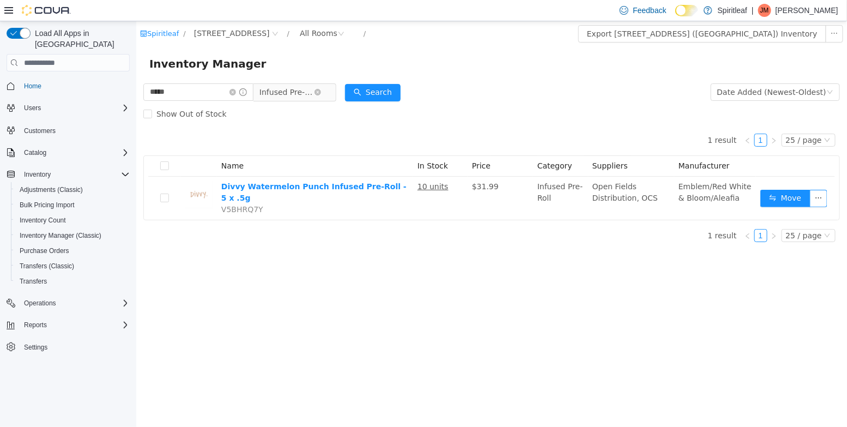
click at [310, 87] on span "Infused Pre-Roll" at bounding box center [286, 92] width 54 height 16
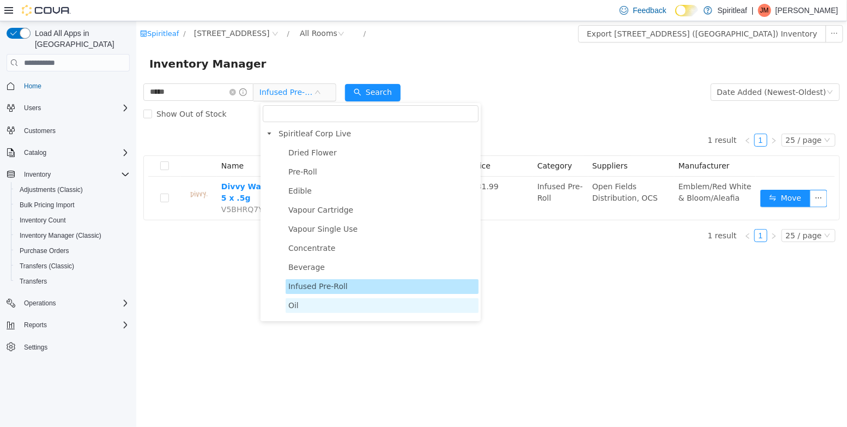
click at [305, 301] on span "Oil" at bounding box center [381, 305] width 193 height 15
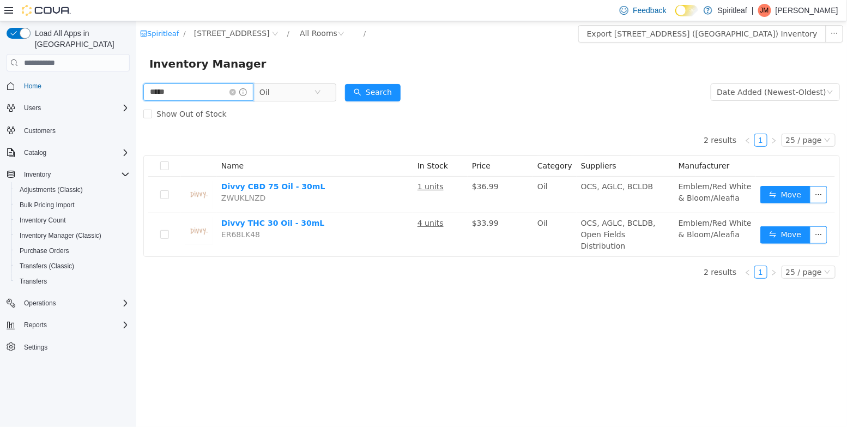
drag, startPoint x: 175, startPoint y: 94, endPoint x: 209, endPoint y: 101, distance: 34.6
click at [136, 80] on html "Spiritleaf / 501 - Spiritleaf Wellington St W (Ottawa) / All Rooms / Export 501…" at bounding box center [491, 223] width 710 height 405
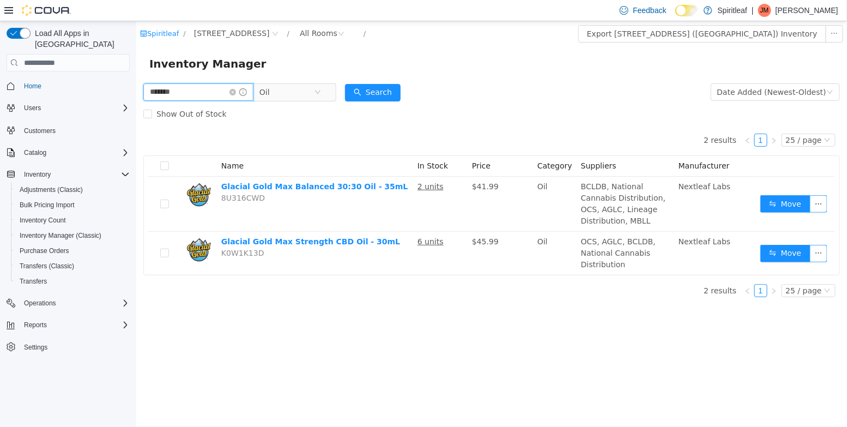
drag, startPoint x: 186, startPoint y: 96, endPoint x: 62, endPoint y: 84, distance: 124.8
click at [136, 84] on html "Spiritleaf / 501 - Spiritleaf Wellington St W (Ottawa) / All Rooms / Export 501…" at bounding box center [491, 223] width 710 height 405
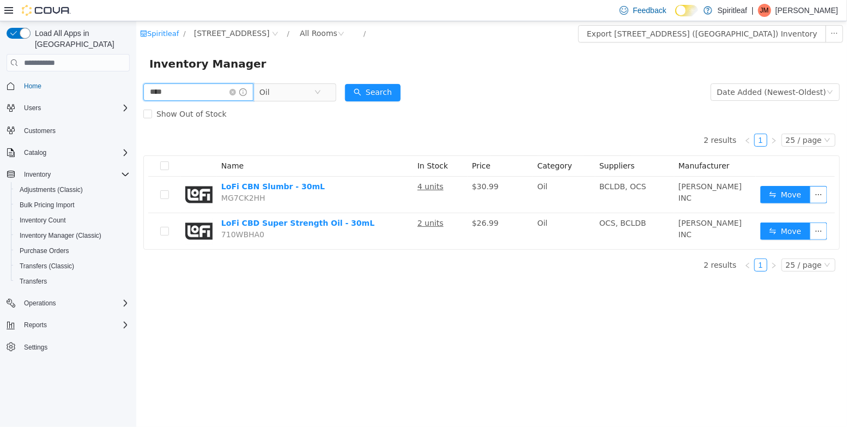
drag, startPoint x: 171, startPoint y: 94, endPoint x: 58, endPoint y: 66, distance: 116.3
click at [136, 66] on html "Spiritleaf / 501 - Spiritleaf Wellington St W (Ottawa) / All Rooms / Export 501…" at bounding box center [491, 223] width 710 height 405
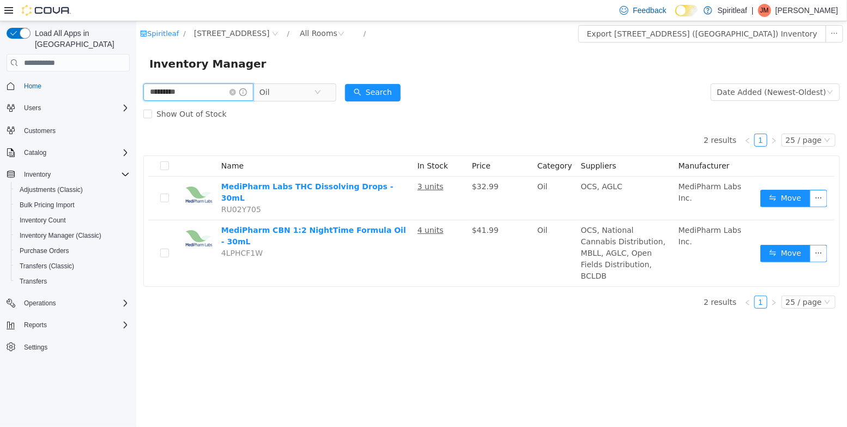
drag, startPoint x: 157, startPoint y: 88, endPoint x: 42, endPoint y: 48, distance: 121.6
click at [136, 48] on html "Spiritleaf / 501 - Spiritleaf Wellington St W (Ottawa) / All Rooms / Export 501…" at bounding box center [491, 223] width 710 height 405
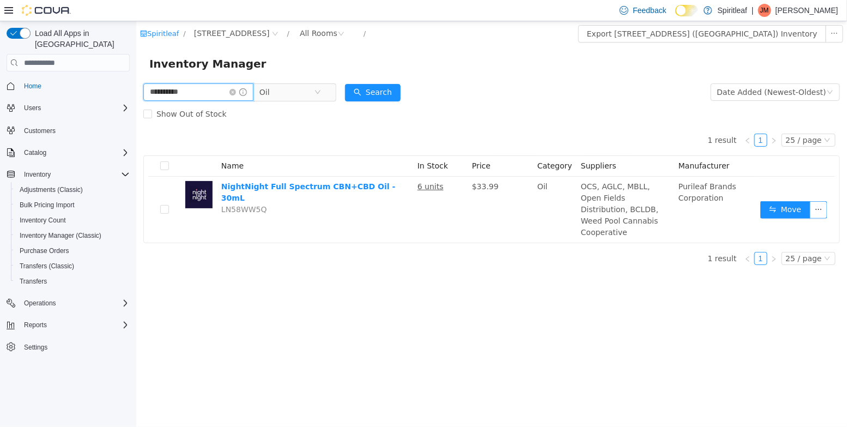
drag, startPoint x: 192, startPoint y: 90, endPoint x: 41, endPoint y: 51, distance: 155.9
click at [136, 51] on html "**********" at bounding box center [491, 223] width 710 height 405
type input "*****"
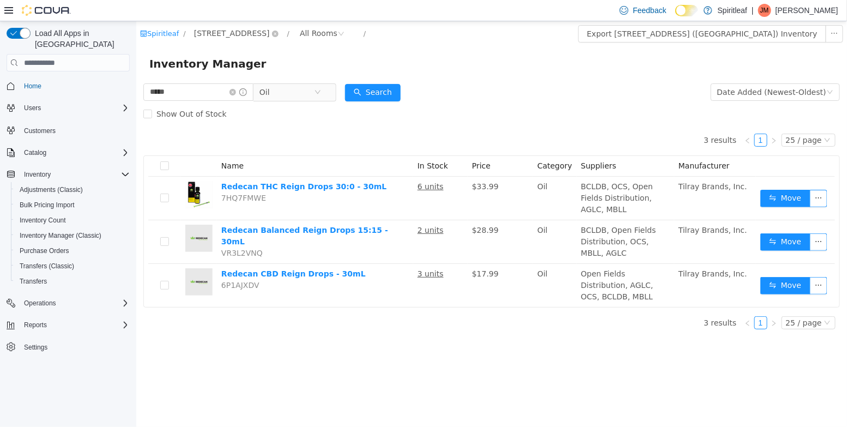
click at [214, 33] on span "501 - Spiritleaf Wellington St W (Ottawa)" at bounding box center [231, 33] width 76 height 12
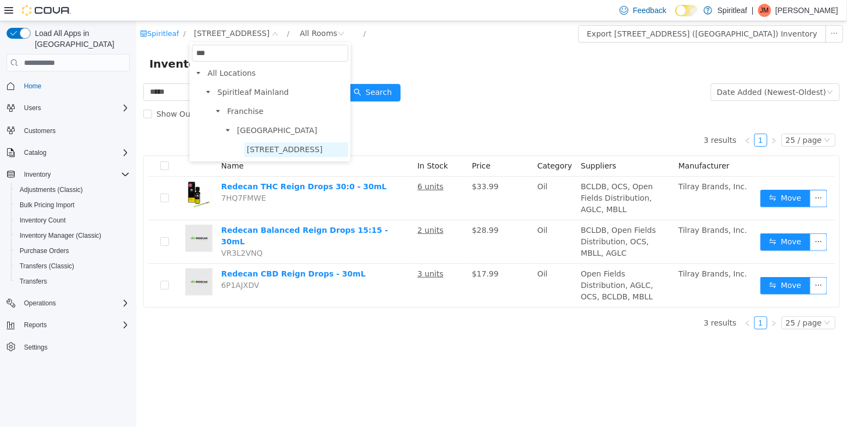
type input "***"
click at [264, 149] on span "505 - Spiritleaf Tenth Line Rd (Orleans)" at bounding box center [284, 149] width 76 height 9
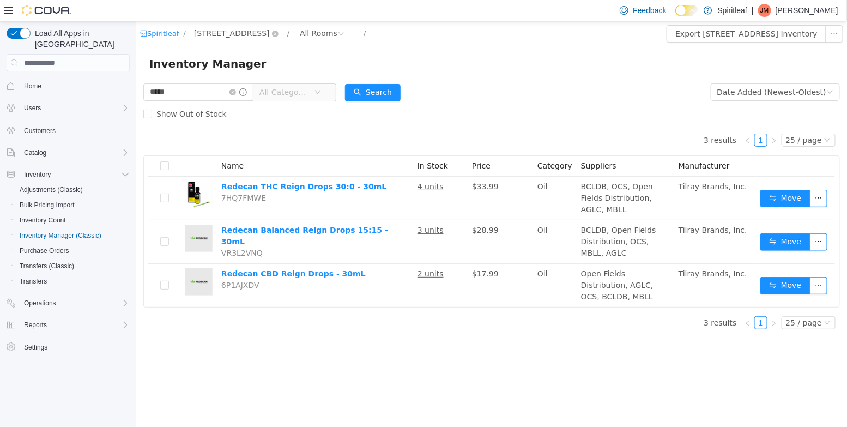
click at [218, 36] on span "[STREET_ADDRESS]" at bounding box center [231, 33] width 76 height 12
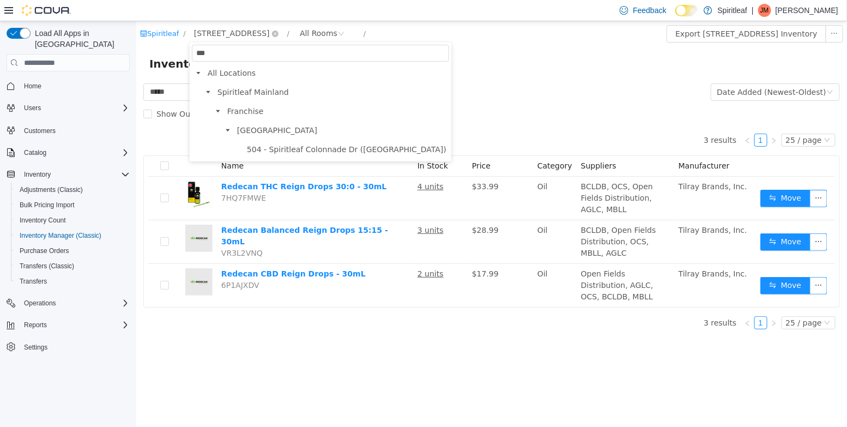
type input "***"
click at [305, 150] on span "504 - Spiritleaf Colonnade Dr (Kemptville)" at bounding box center [345, 149] width 199 height 9
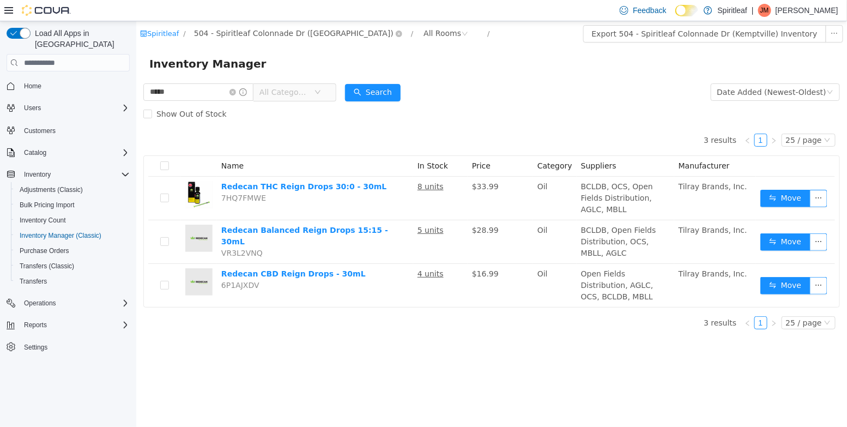
click at [284, 38] on span "504 - Spiritleaf Colonnade Dr (Kemptville)" at bounding box center [292, 33] width 199 height 12
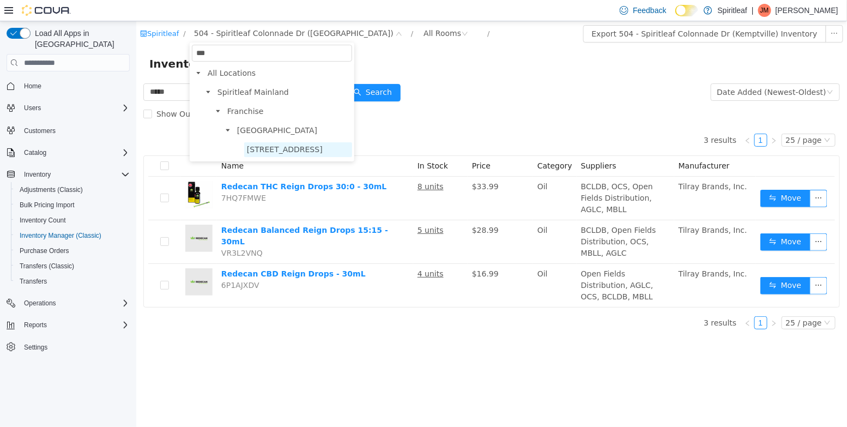
type input "***"
click at [327, 155] on span "501 - Spiritleaf Wellington St W (Ottawa)" at bounding box center [298, 149] width 108 height 15
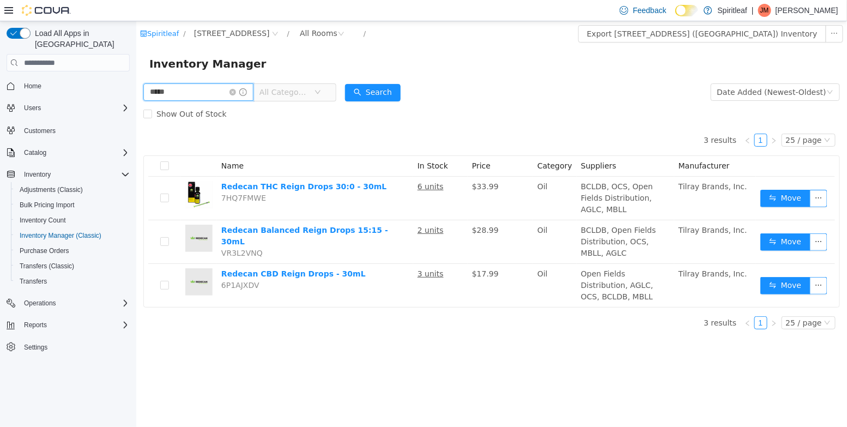
drag, startPoint x: 173, startPoint y: 92, endPoint x: 89, endPoint y: 82, distance: 84.5
click at [136, 82] on html "Spiritleaf / 501 - Spiritleaf Wellington St W (Ottawa) / All Rooms / Export 501…" at bounding box center [491, 223] width 710 height 405
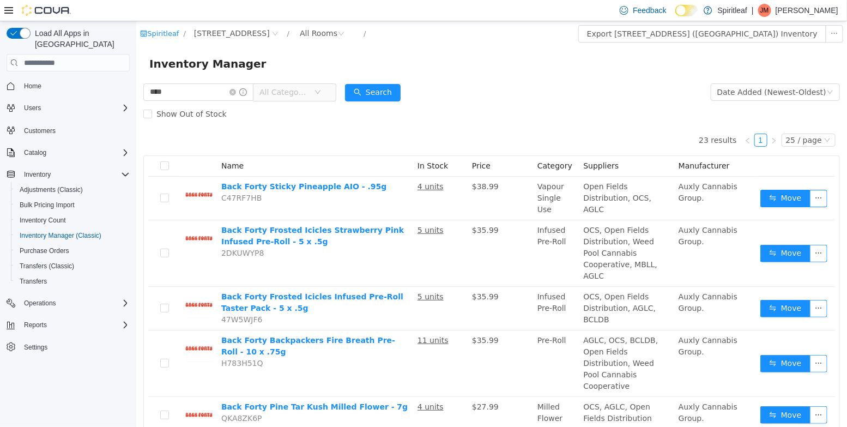
click at [313, 95] on span "All Categories" at bounding box center [286, 92] width 54 height 16
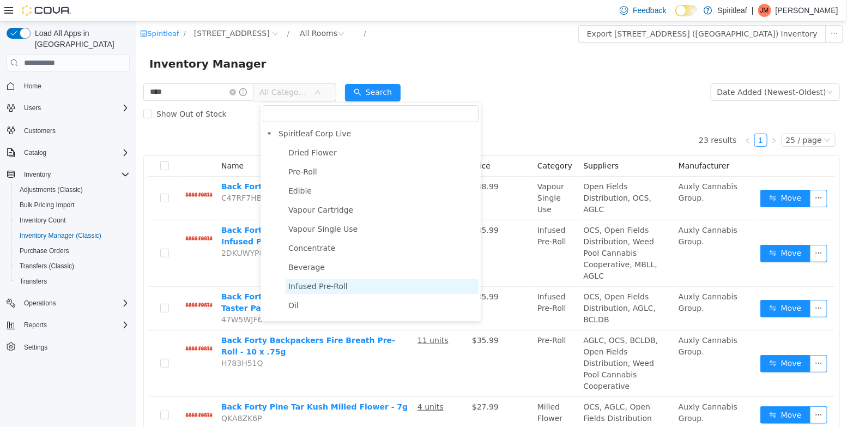
click at [318, 289] on span "Infused Pre-Roll" at bounding box center [317, 286] width 59 height 9
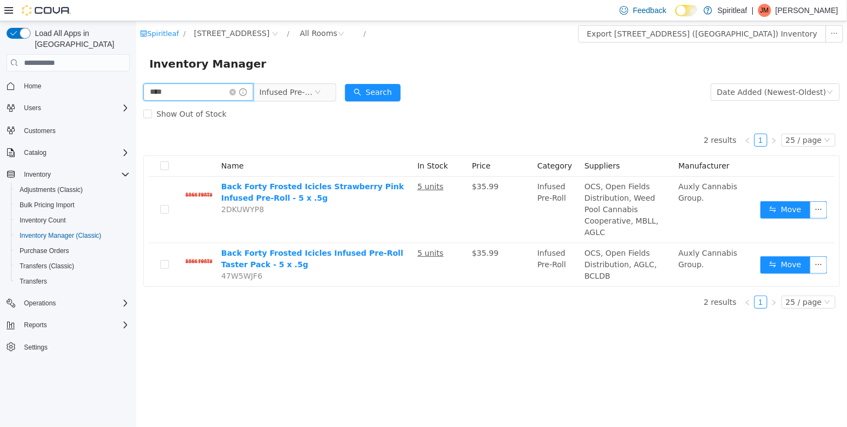
drag, startPoint x: 192, startPoint y: 90, endPoint x: 108, endPoint y: 75, distance: 85.7
click at [136, 75] on html "Spiritleaf / 501 - Spiritleaf Wellington St W (Ottawa) / All Rooms / Export 501…" at bounding box center [491, 223] width 710 height 405
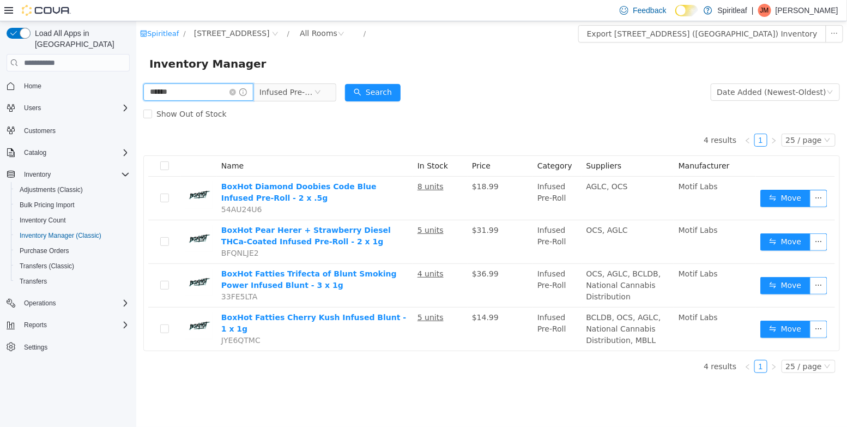
drag, startPoint x: 184, startPoint y: 93, endPoint x: 50, endPoint y: 90, distance: 134.1
click at [136, 90] on html "Spiritleaf / 501 - Spiritleaf Wellington St W (Ottawa) / All Rooms / Export 501…" at bounding box center [491, 223] width 710 height 405
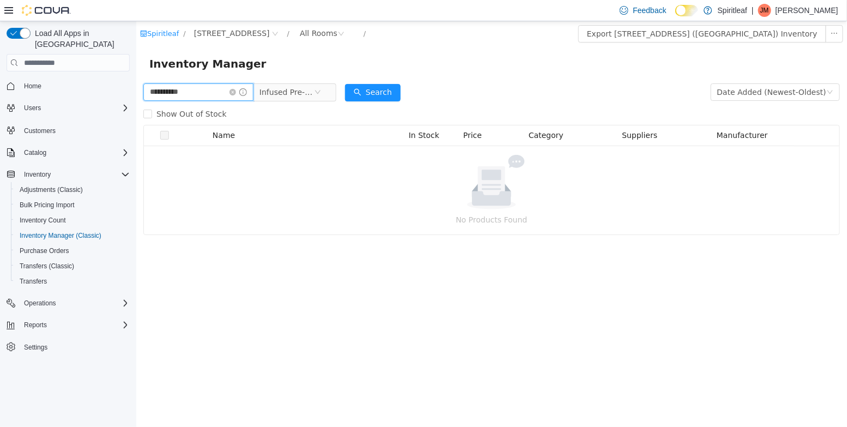
drag, startPoint x: 183, startPoint y: 93, endPoint x: -1, endPoint y: 65, distance: 185.6
click at [136, 65] on html "**********" at bounding box center [491, 223] width 710 height 405
type input "**********"
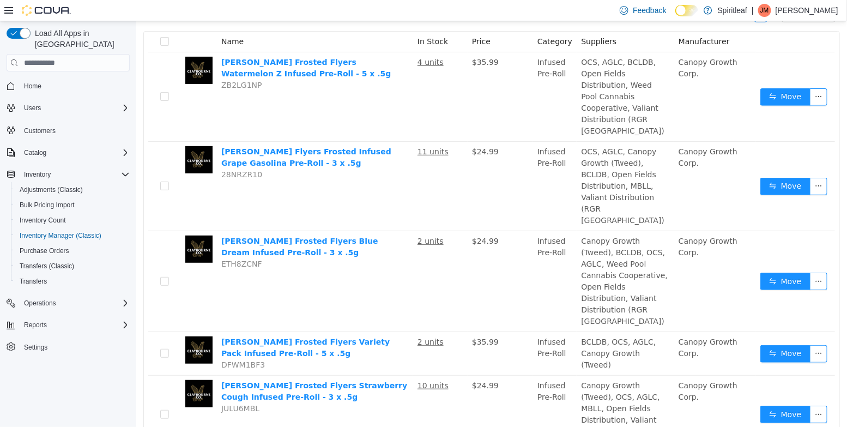
scroll to position [135, 0]
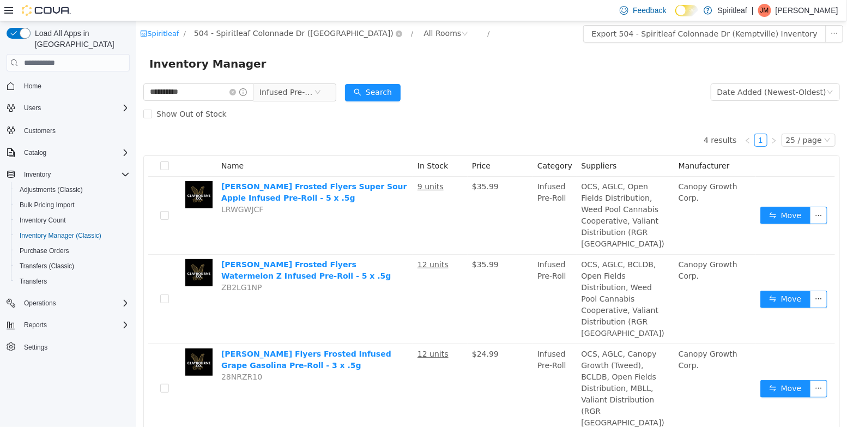
click at [238, 38] on span "504 - Spiritleaf Colonnade Dr (Kemptville)" at bounding box center [292, 33] width 199 height 12
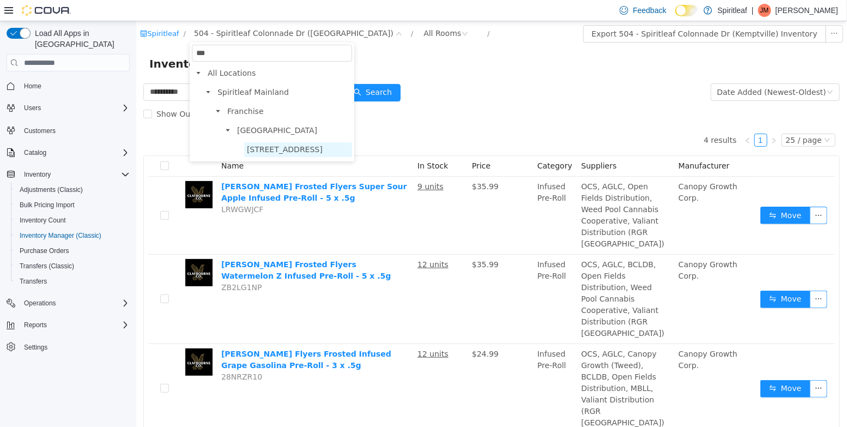
type input "***"
click at [315, 148] on span "501 - Spiritleaf Wellington St W (Ottawa)" at bounding box center [284, 149] width 76 height 9
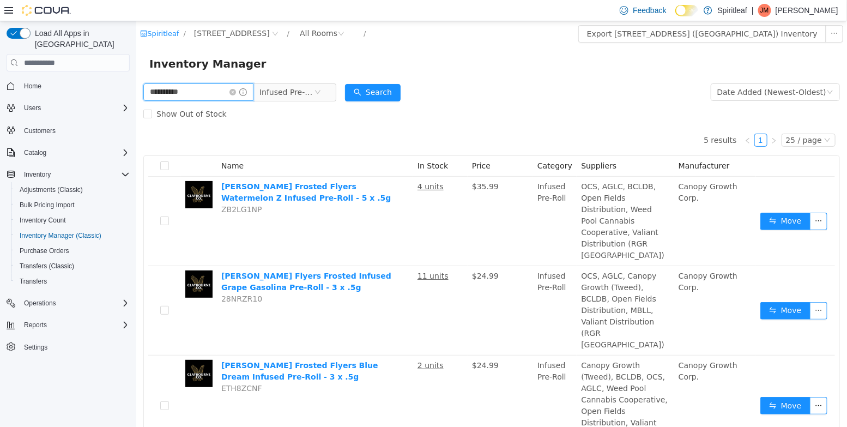
drag, startPoint x: 196, startPoint y: 96, endPoint x: -1, endPoint y: 58, distance: 200.3
click at [136, 58] on html "**********" at bounding box center [491, 223] width 710 height 405
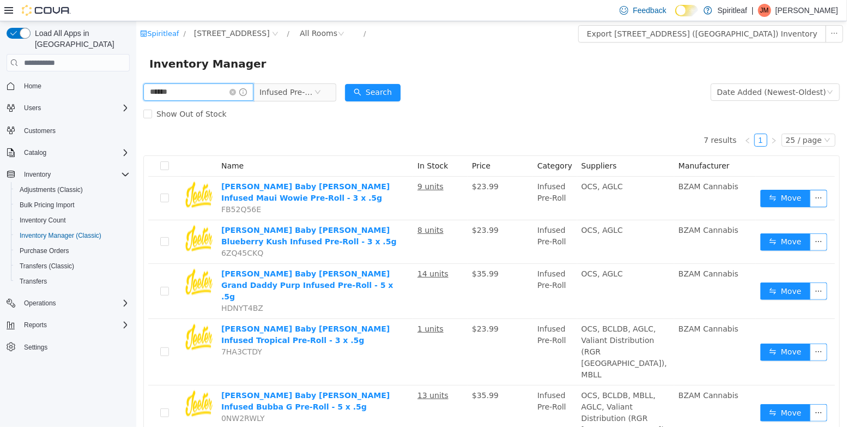
drag, startPoint x: 197, startPoint y: 98, endPoint x: 100, endPoint y: 73, distance: 100.6
click at [136, 73] on html "Spiritleaf / 501 - Spiritleaf Wellington St W (Ottawa) / All Rooms / Export 501…" at bounding box center [491, 223] width 710 height 405
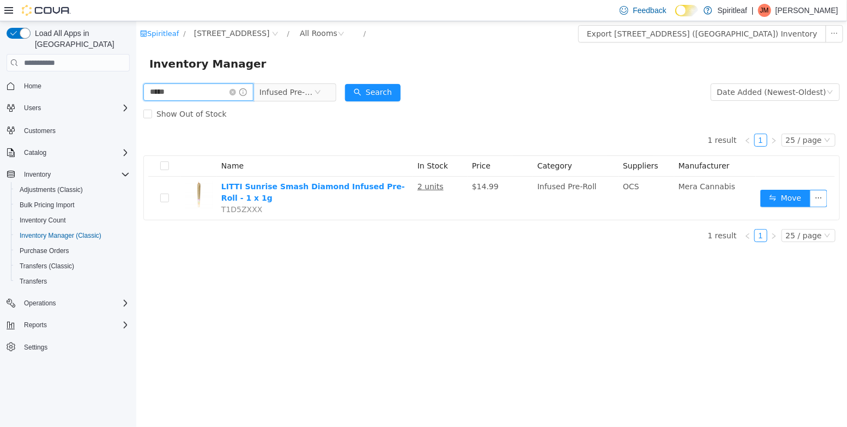
drag, startPoint x: 188, startPoint y: 94, endPoint x: 109, endPoint y: 88, distance: 79.2
click at [136, 88] on html "Spiritleaf / 501 - Spiritleaf Wellington St W (Ottawa) / All Rooms / Export 501…" at bounding box center [491, 223] width 710 height 405
drag, startPoint x: 186, startPoint y: 97, endPoint x: 111, endPoint y: 97, distance: 75.2
click at [136, 97] on html "Spiritleaf / 501 - Spiritleaf Wellington St W (Ottawa) / All Rooms / Export 501…" at bounding box center [491, 223] width 710 height 405
type input "*"
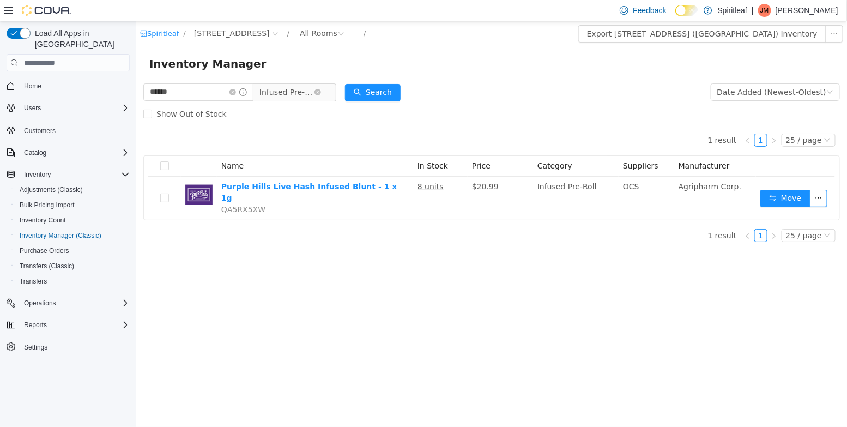
click at [274, 84] on span "Infused Pre-Roll" at bounding box center [286, 92] width 54 height 16
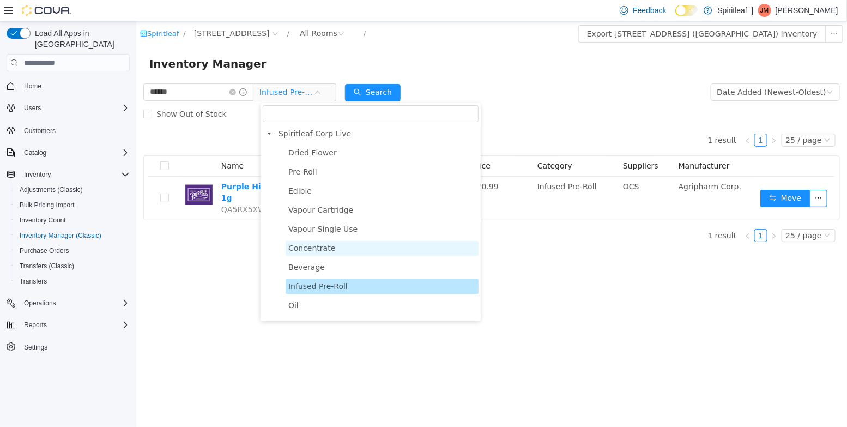
click at [308, 244] on span "Concentrate" at bounding box center [311, 248] width 47 height 9
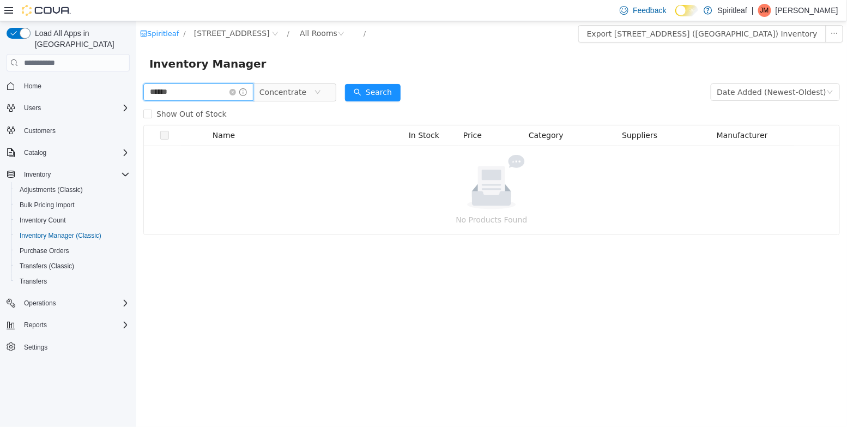
drag, startPoint x: 198, startPoint y: 93, endPoint x: 133, endPoint y: 80, distance: 66.0
click at [136, 80] on html "Spiritleaf / 501 - Spiritleaf Wellington St W (Ottawa) / All Rooms / Export 501…" at bounding box center [491, 223] width 710 height 405
drag, startPoint x: 174, startPoint y: 94, endPoint x: 217, endPoint y: 99, distance: 42.8
click at [136, 80] on html "Spiritleaf / 501 - Spiritleaf Wellington St W (Ottawa) / All Rooms / Export 501…" at bounding box center [491, 223] width 710 height 405
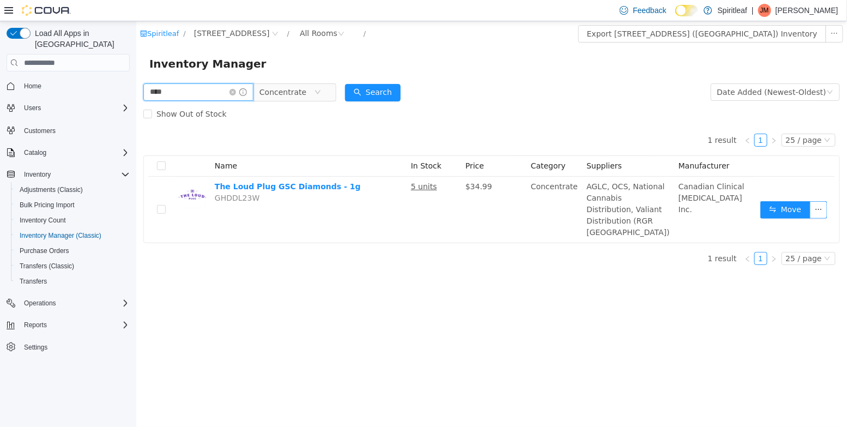
drag, startPoint x: 175, startPoint y: 90, endPoint x: 64, endPoint y: 76, distance: 112.7
click at [136, 76] on html "Spiritleaf / 501 - Spiritleaf Wellington St W (Ottawa) / All Rooms / Export 501…" at bounding box center [491, 223] width 710 height 405
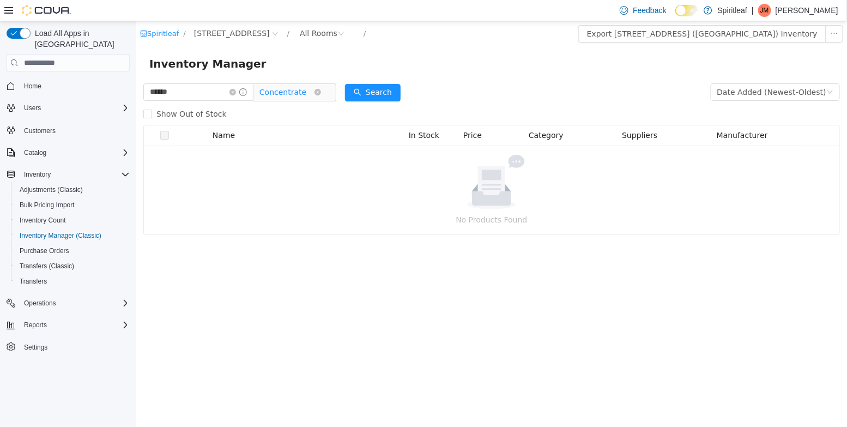
click at [270, 94] on span "Concentrate" at bounding box center [282, 92] width 47 height 16
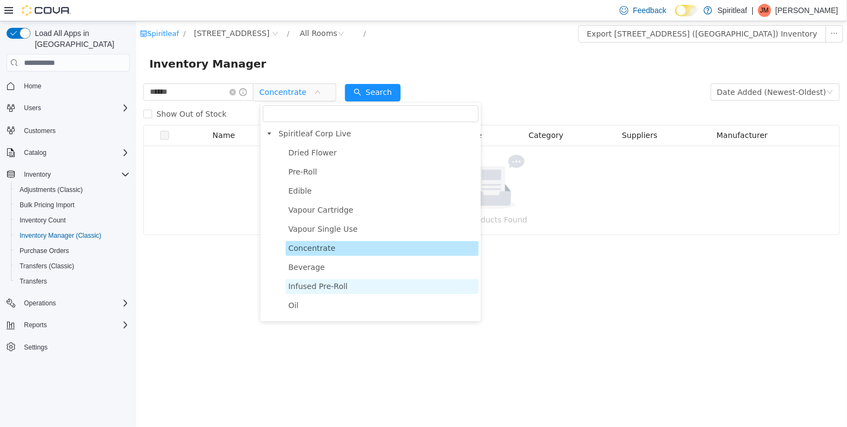
click at [333, 290] on span "Infused Pre-Roll" at bounding box center [317, 286] width 59 height 9
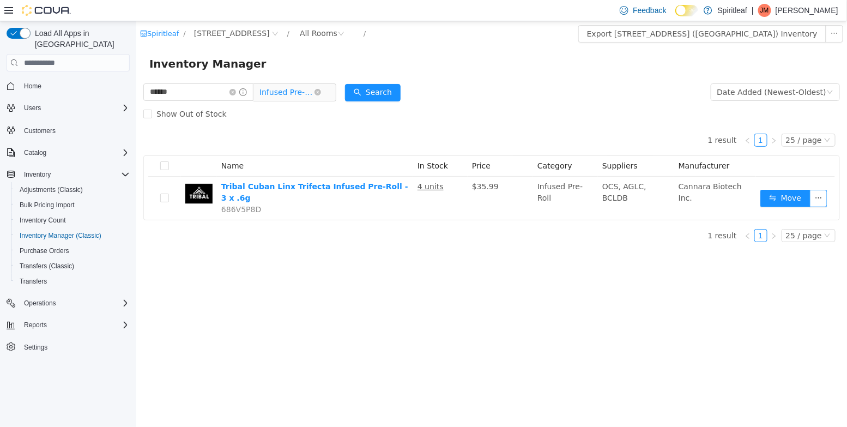
click at [299, 90] on span "Infused Pre-Roll" at bounding box center [286, 92] width 54 height 16
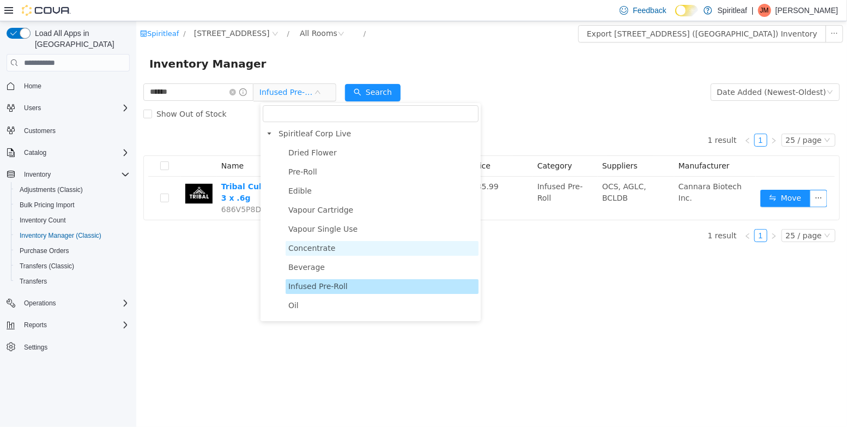
click at [313, 250] on span "Concentrate" at bounding box center [311, 248] width 47 height 9
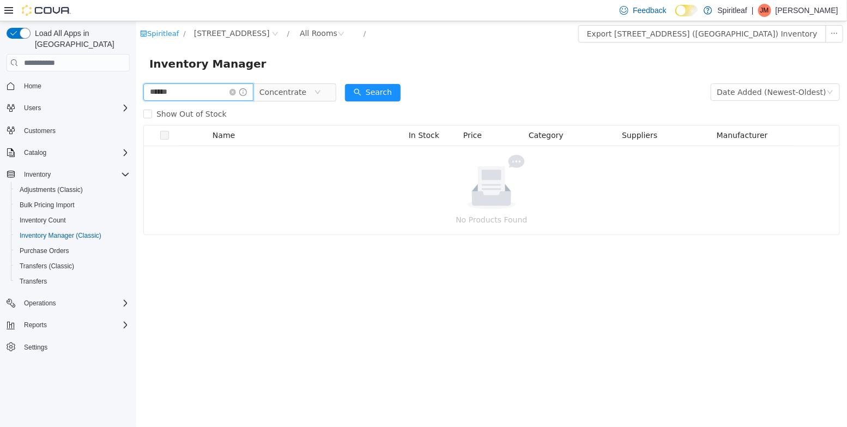
drag, startPoint x: 173, startPoint y: 88, endPoint x: 89, endPoint y: 78, distance: 85.1
click at [136, 78] on html "Spiritleaf / 501 - Spiritleaf Wellington St W (Ottawa) / All Rooms / Export 501…" at bounding box center [491, 223] width 710 height 405
type input "******"
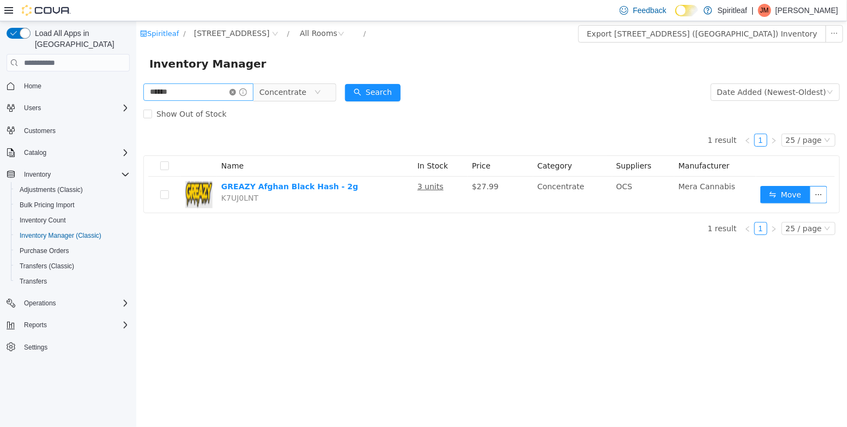
click at [235, 89] on icon "icon: close-circle" at bounding box center [232, 92] width 7 height 7
click at [218, 89] on input "text" at bounding box center [198, 91] width 110 height 17
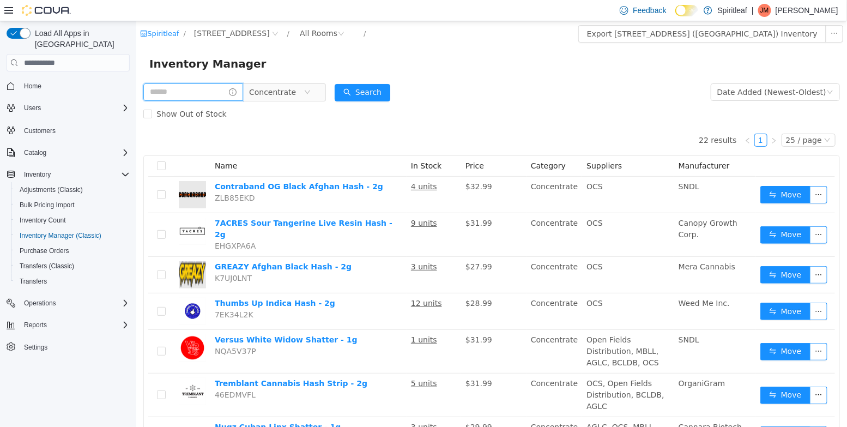
paste input "**********"
type input "**********"
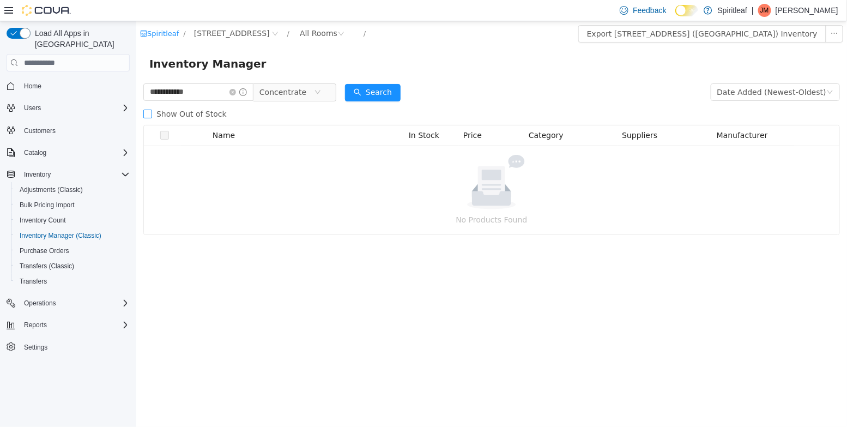
click at [208, 118] on label "Show Out of Stock" at bounding box center [187, 114] width 88 height 22
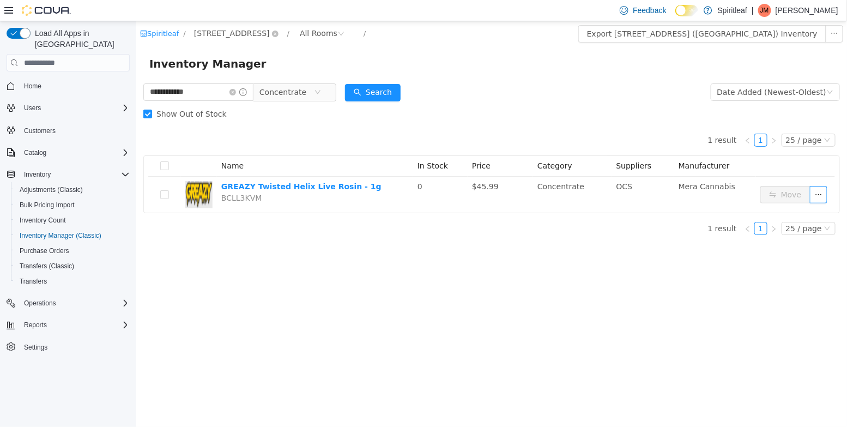
click at [239, 35] on span "501 - Spiritleaf Wellington St W (Ottawa)" at bounding box center [231, 33] width 76 height 12
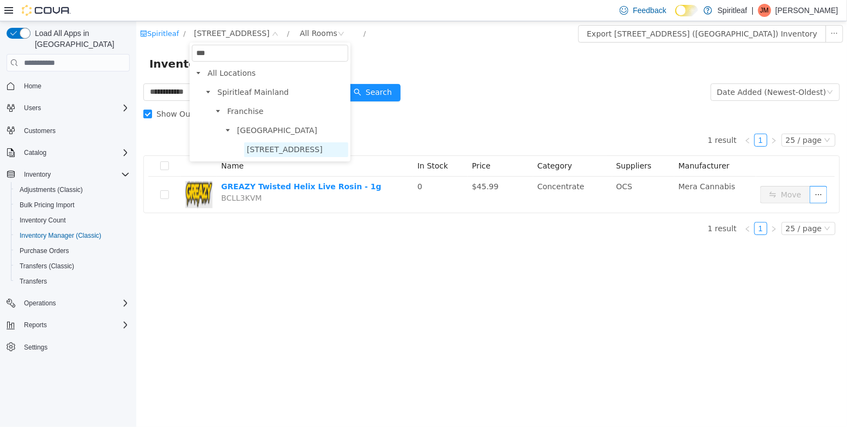
type input "***"
click at [290, 151] on span "505 - Spiritleaf Tenth Line Rd (Orleans)" at bounding box center [284, 149] width 76 height 9
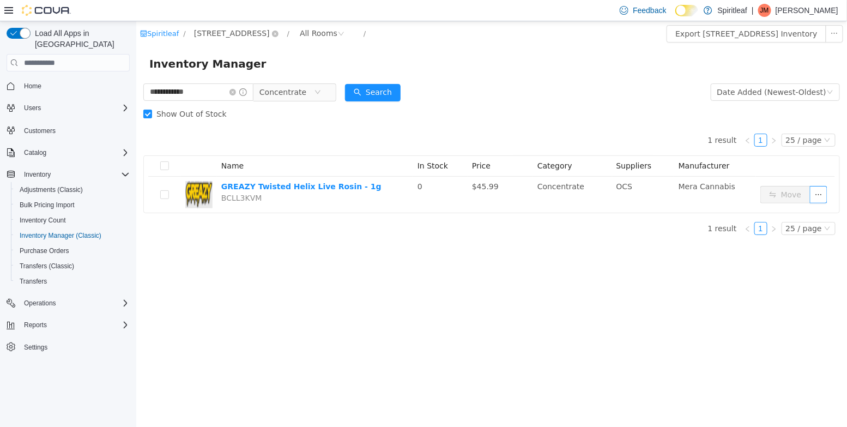
click at [241, 39] on span "505 - Spiritleaf Tenth Line Rd (Orleans)" at bounding box center [231, 33] width 76 height 12
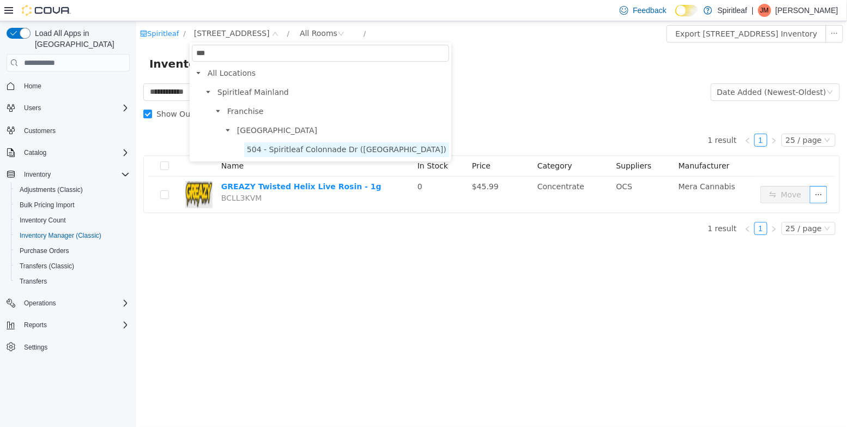
type input "***"
click at [271, 156] on span "504 - Spiritleaf Colonnade Dr (Kemptville)" at bounding box center [346, 149] width 205 height 15
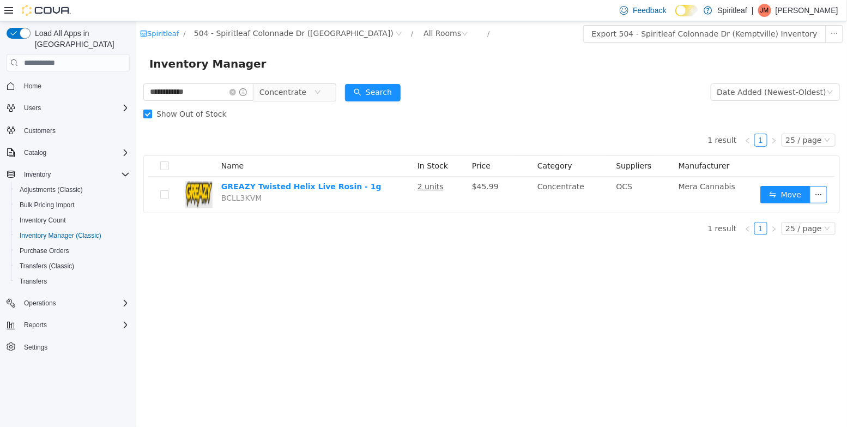
click at [221, 111] on span "Show Out of Stock" at bounding box center [190, 114] width 79 height 9
click at [235, 94] on icon "icon: close-circle" at bounding box center [232, 92] width 7 height 7
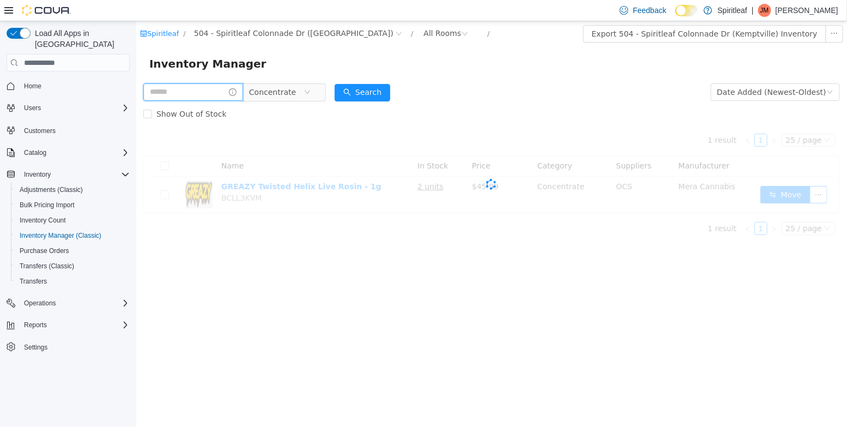
click at [222, 92] on input "text" at bounding box center [193, 91] width 100 height 17
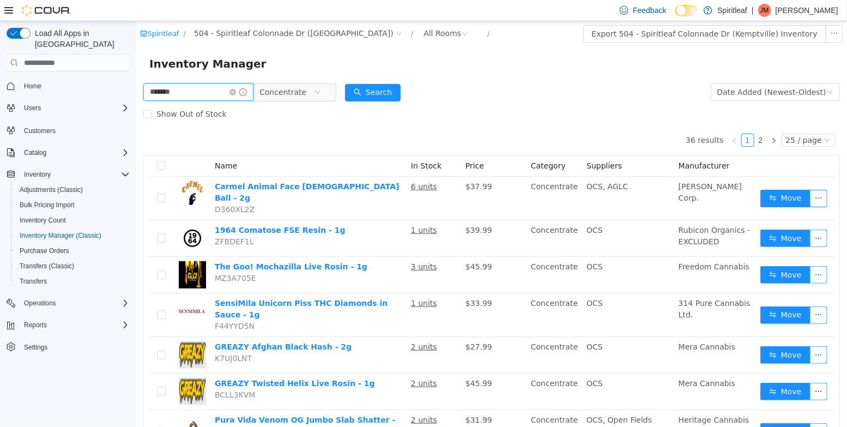
type input "*******"
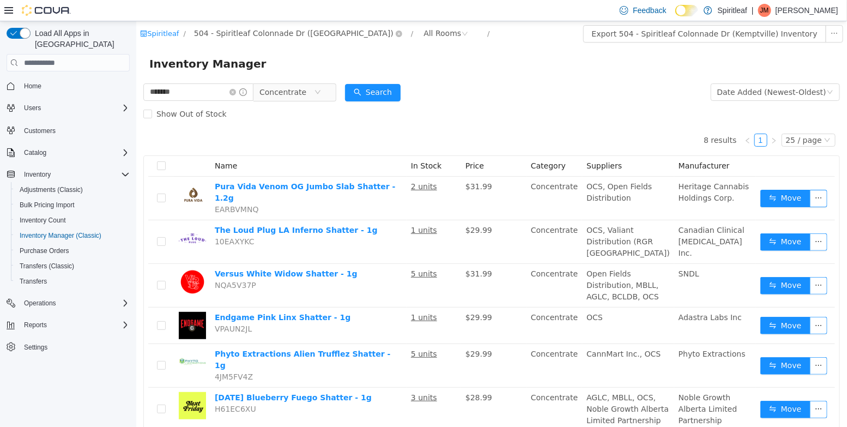
click at [245, 29] on span "504 - Spiritleaf Colonnade Dr (Kemptville)" at bounding box center [292, 33] width 199 height 12
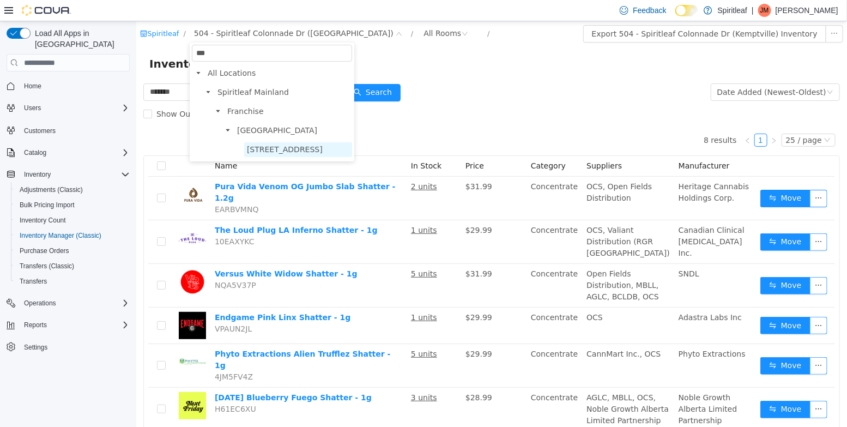
type input "***"
click at [291, 149] on span "501 - Spiritleaf Wellington St W (Ottawa)" at bounding box center [284, 149] width 76 height 9
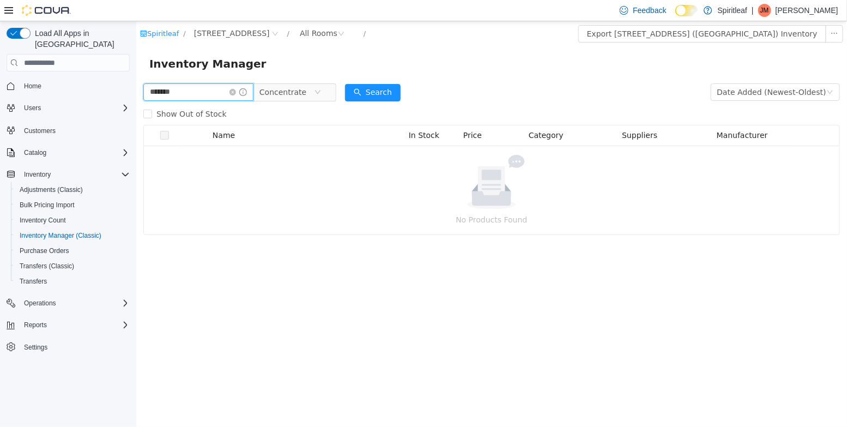
click at [197, 86] on input "*******" at bounding box center [198, 91] width 110 height 17
